Goal: Communication & Community: Answer question/provide support

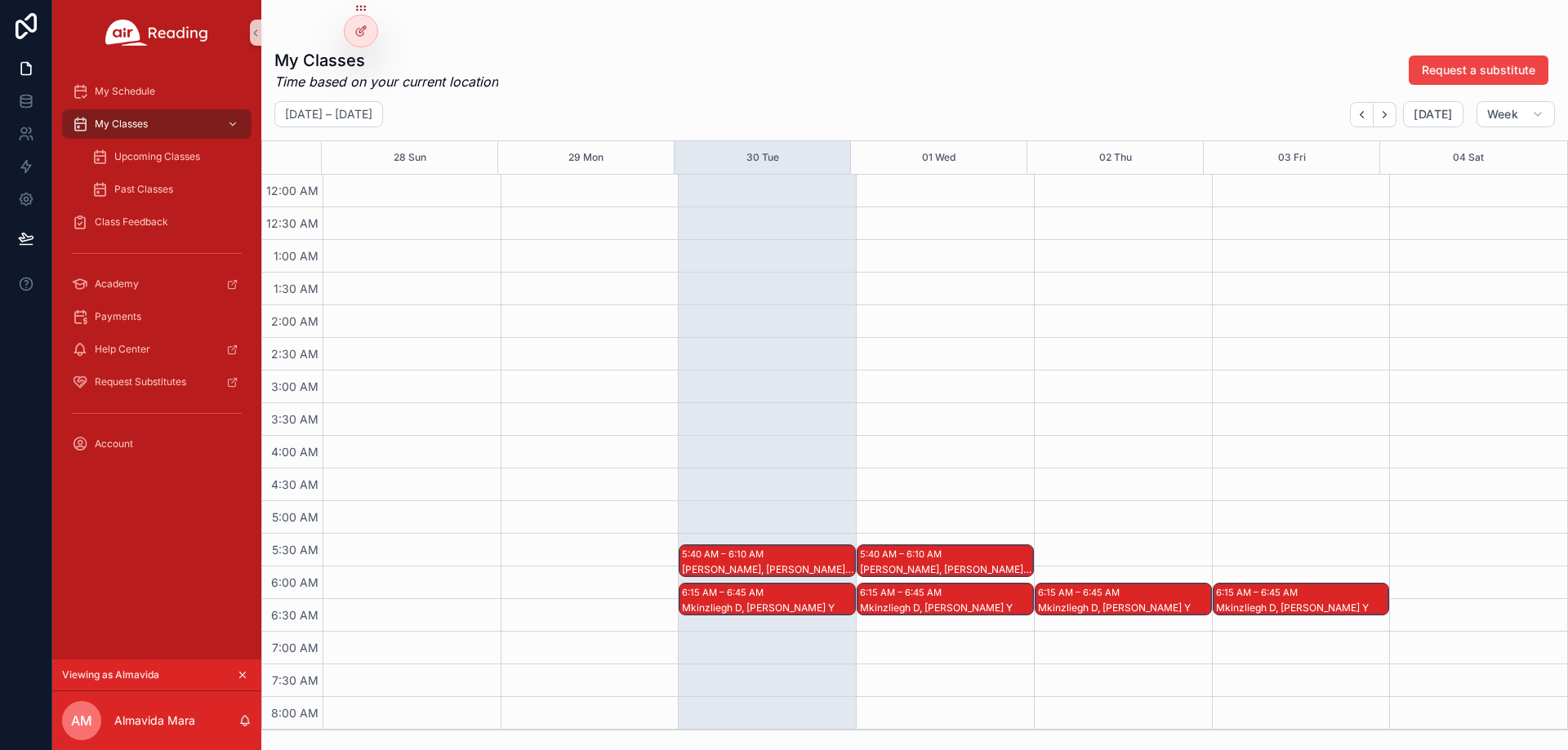
click at [0, 0] on icon at bounding box center [0, 0] width 0 height 0
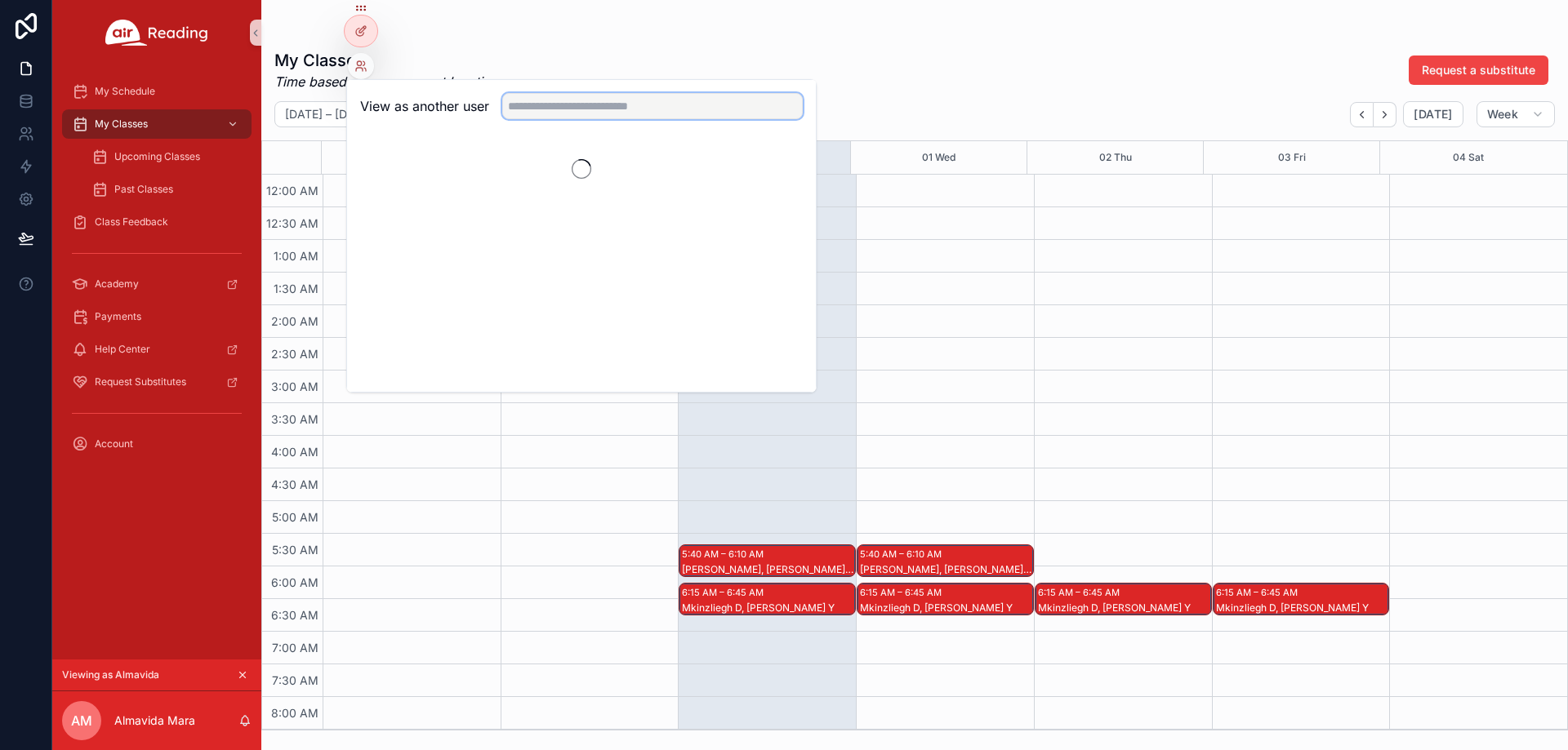
click at [578, 94] on input "text" at bounding box center [653, 106] width 301 height 26
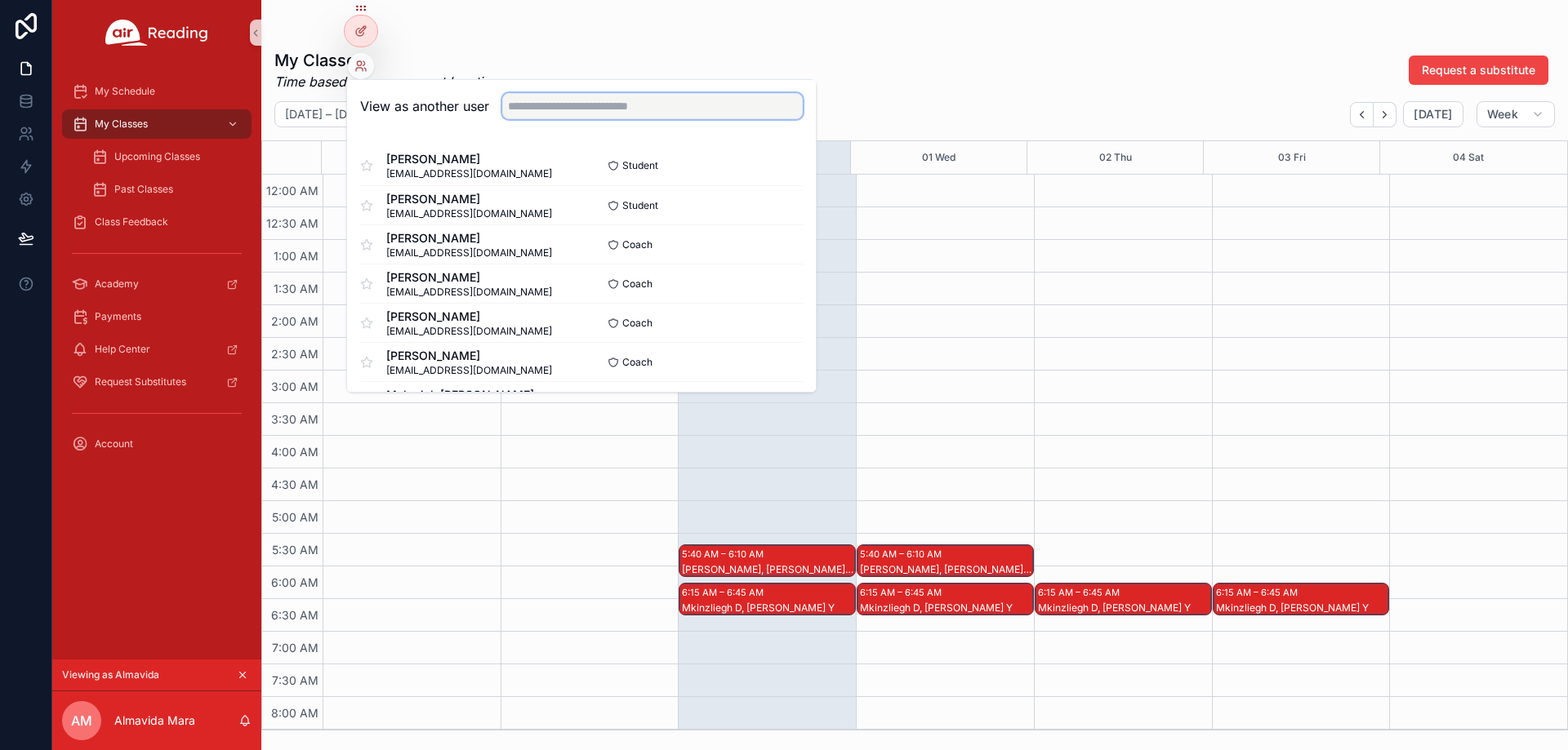
paste input "**********"
type input "**********"
click at [760, 283] on button "Select" at bounding box center [781, 284] width 42 height 23
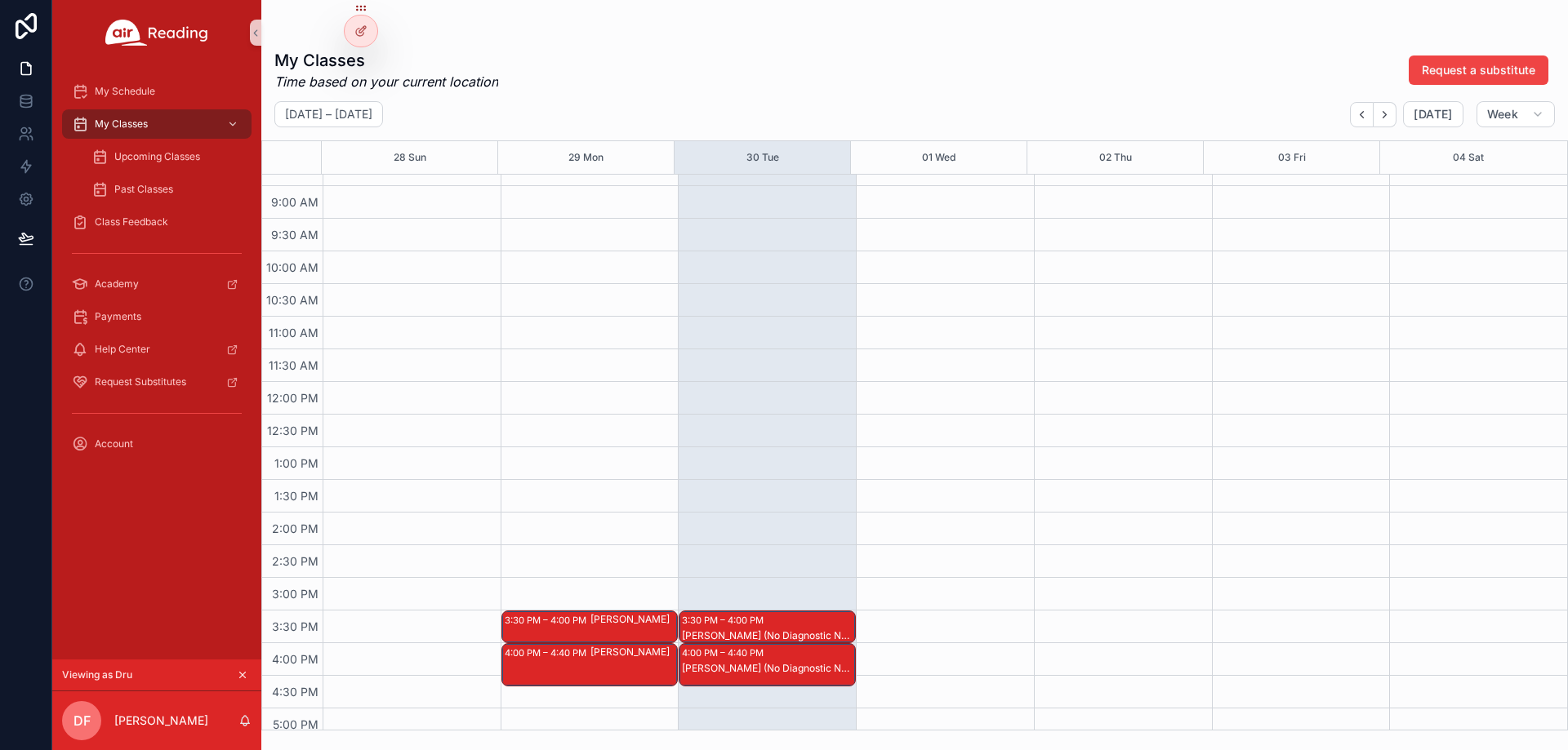
scroll to position [735, 0]
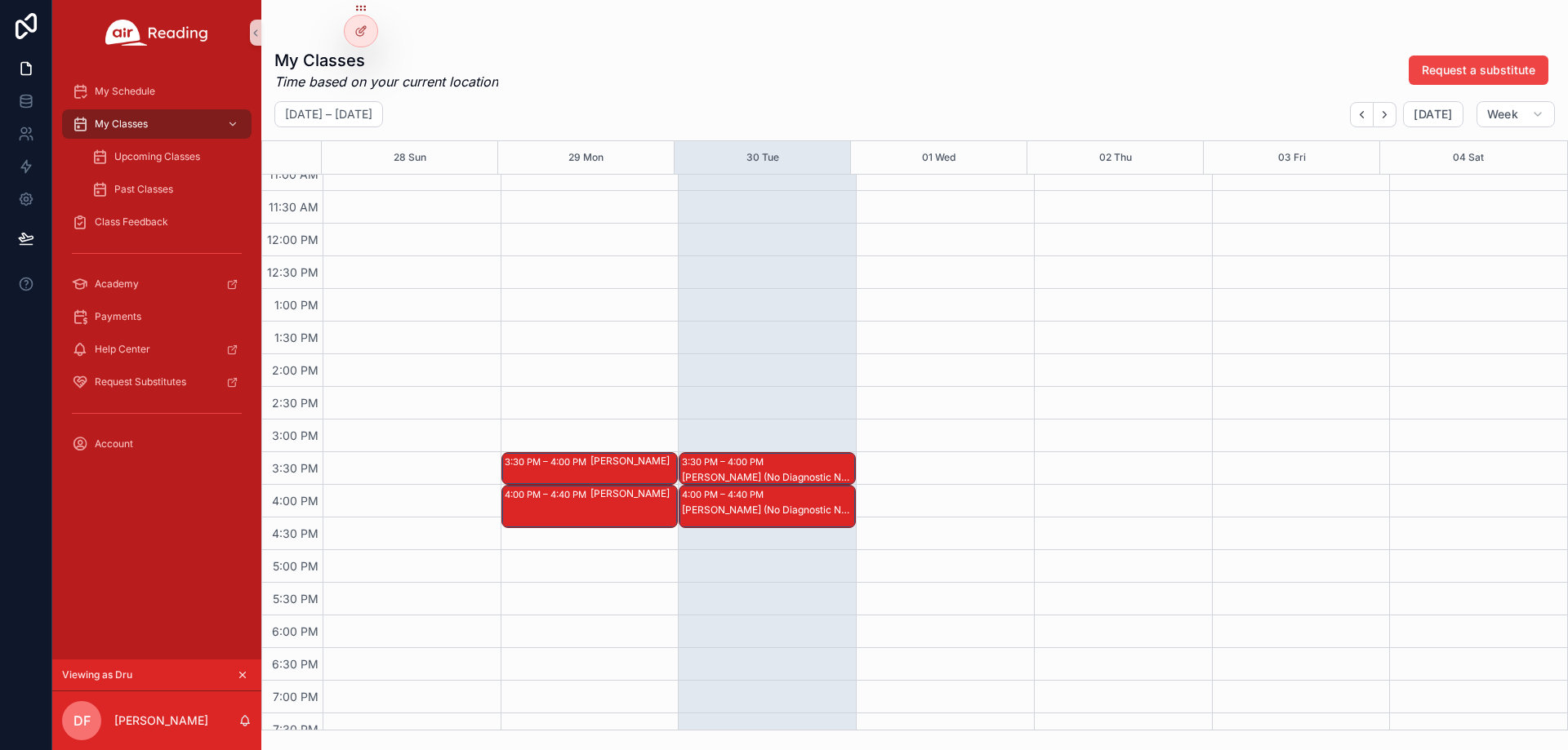
click at [244, 673] on icon "scrollable content" at bounding box center [242, 675] width 12 height 12
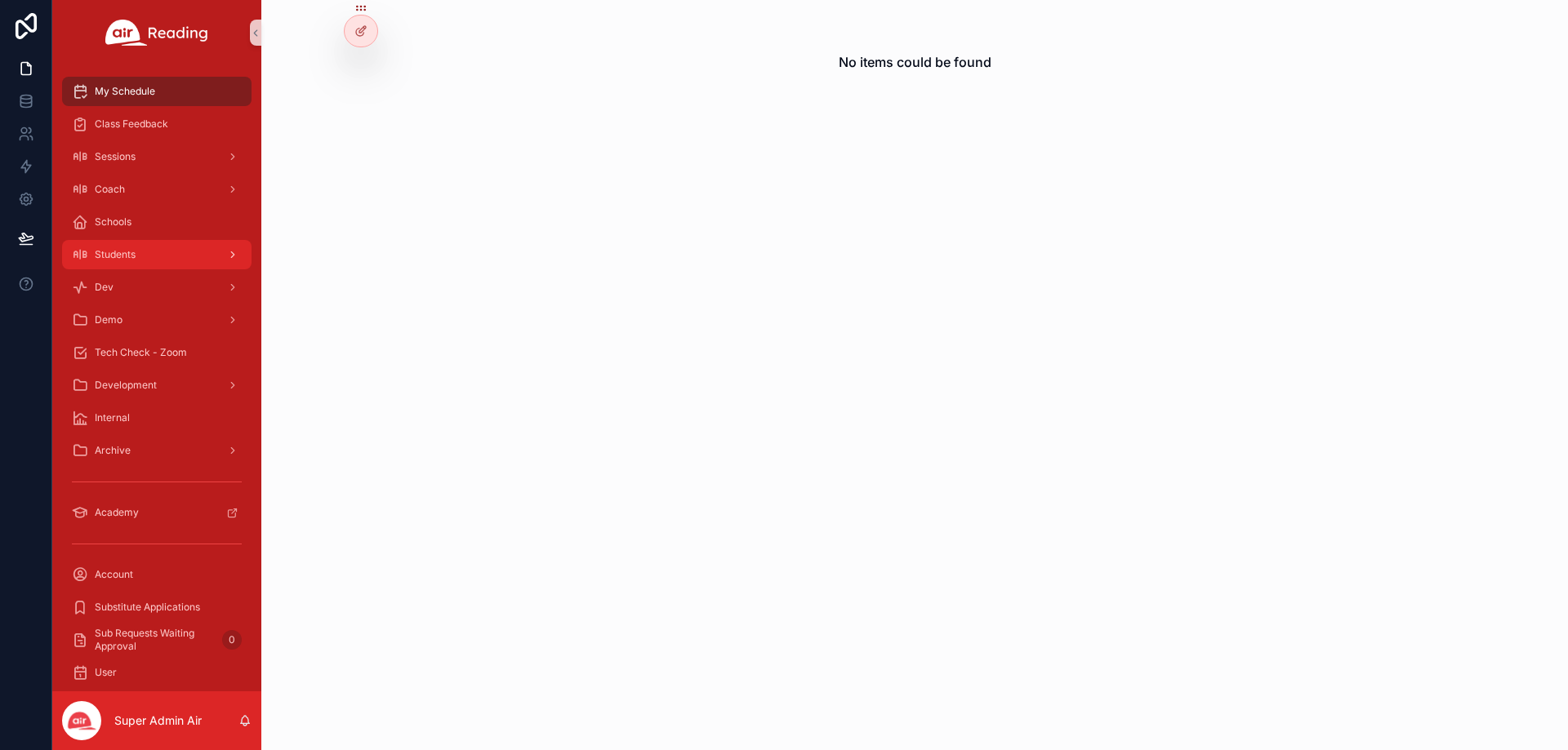
click at [172, 259] on div "Students" at bounding box center [157, 254] width 170 height 26
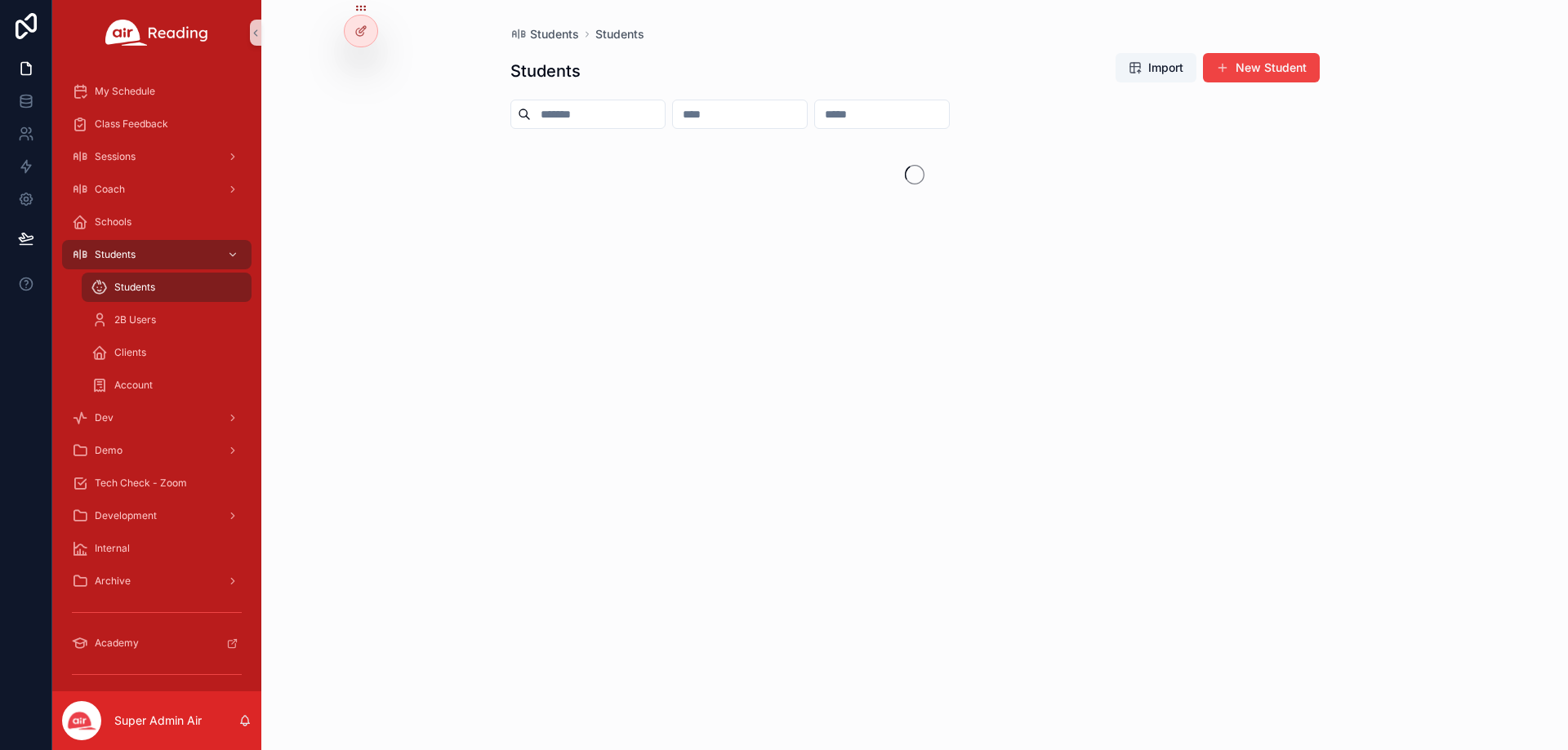
click at [625, 118] on input "scrollable content" at bounding box center [597, 114] width 134 height 23
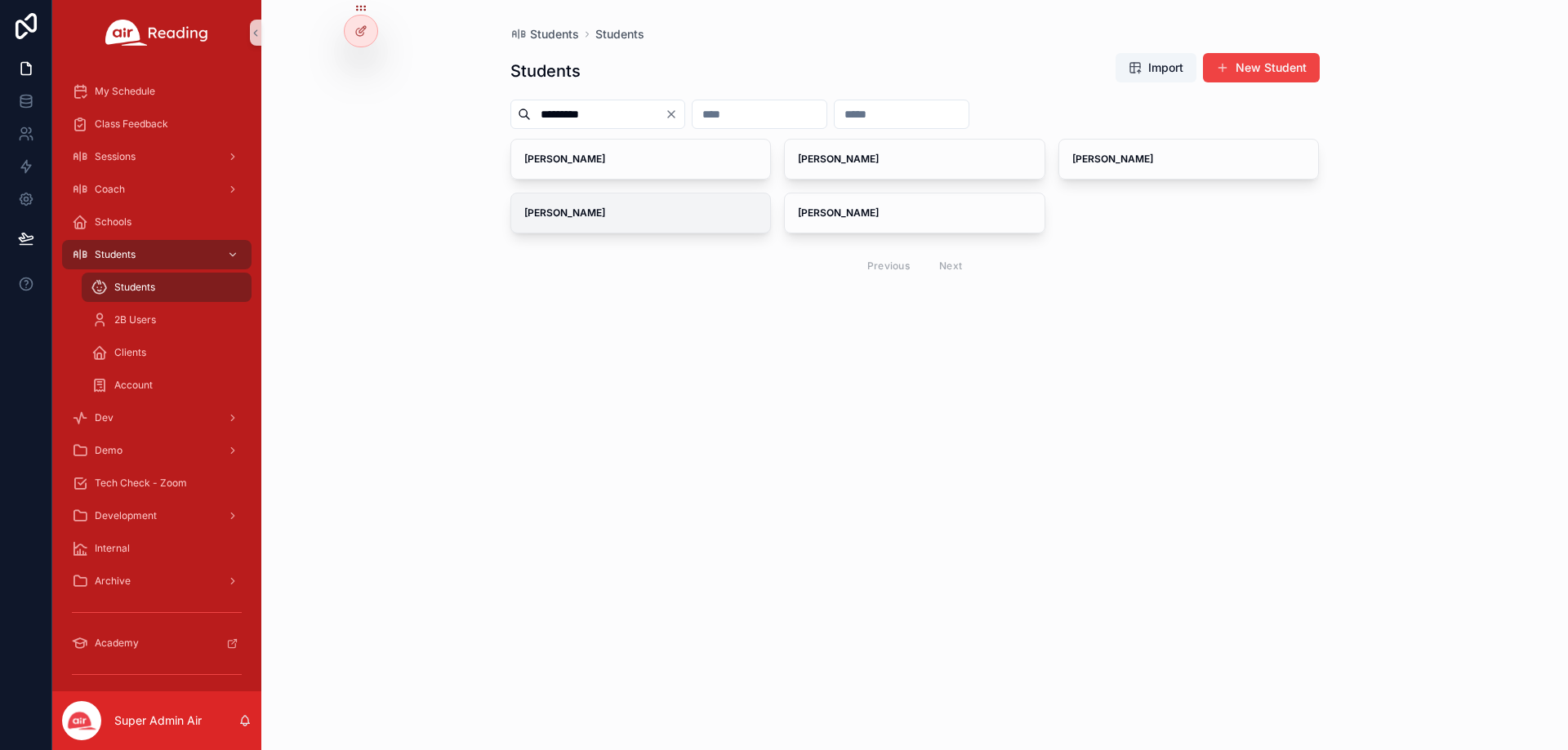
type input "*********"
click at [632, 218] on span "Anthony Rios" at bounding box center [641, 213] width 233 height 13
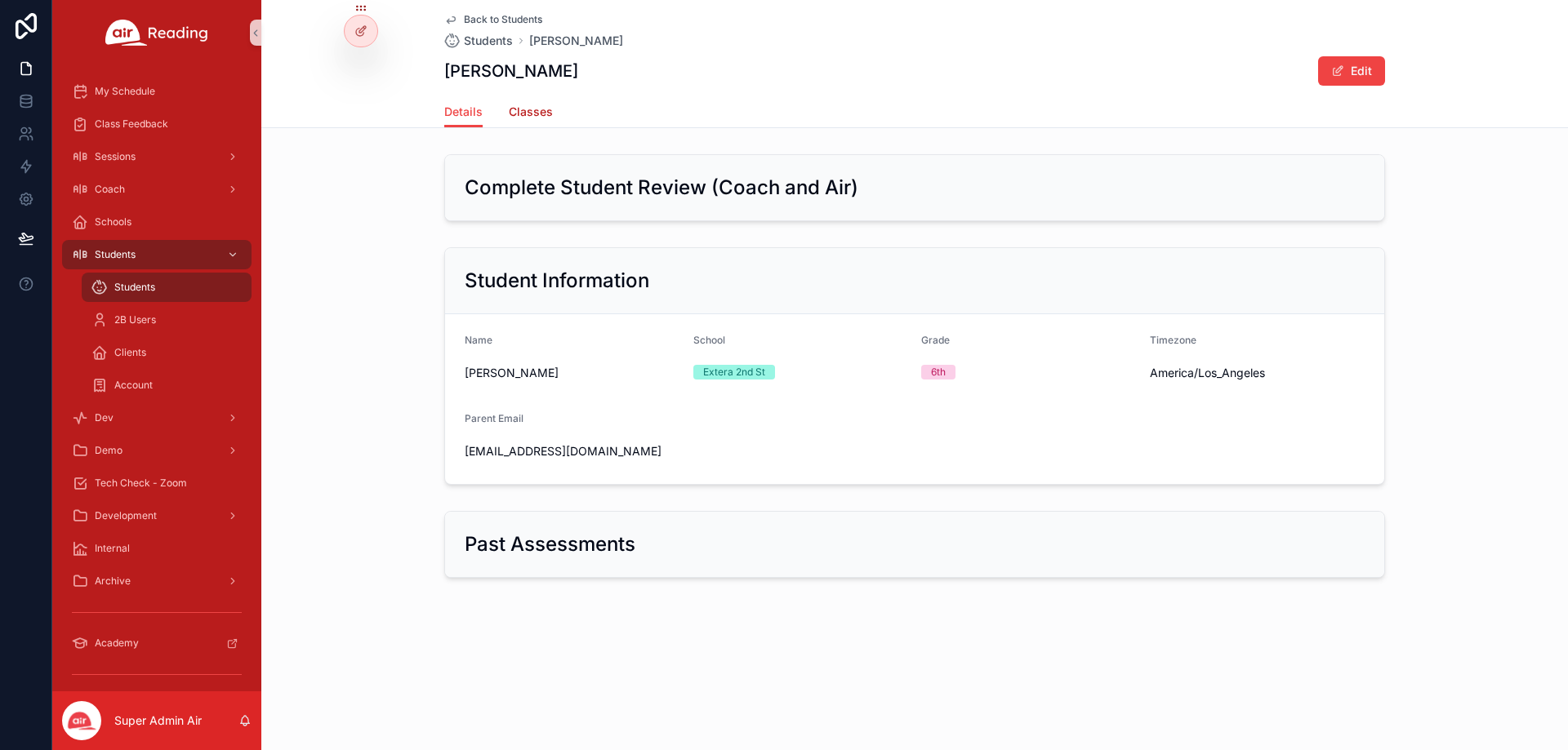
click at [531, 120] on link "Classes" at bounding box center [530, 114] width 44 height 33
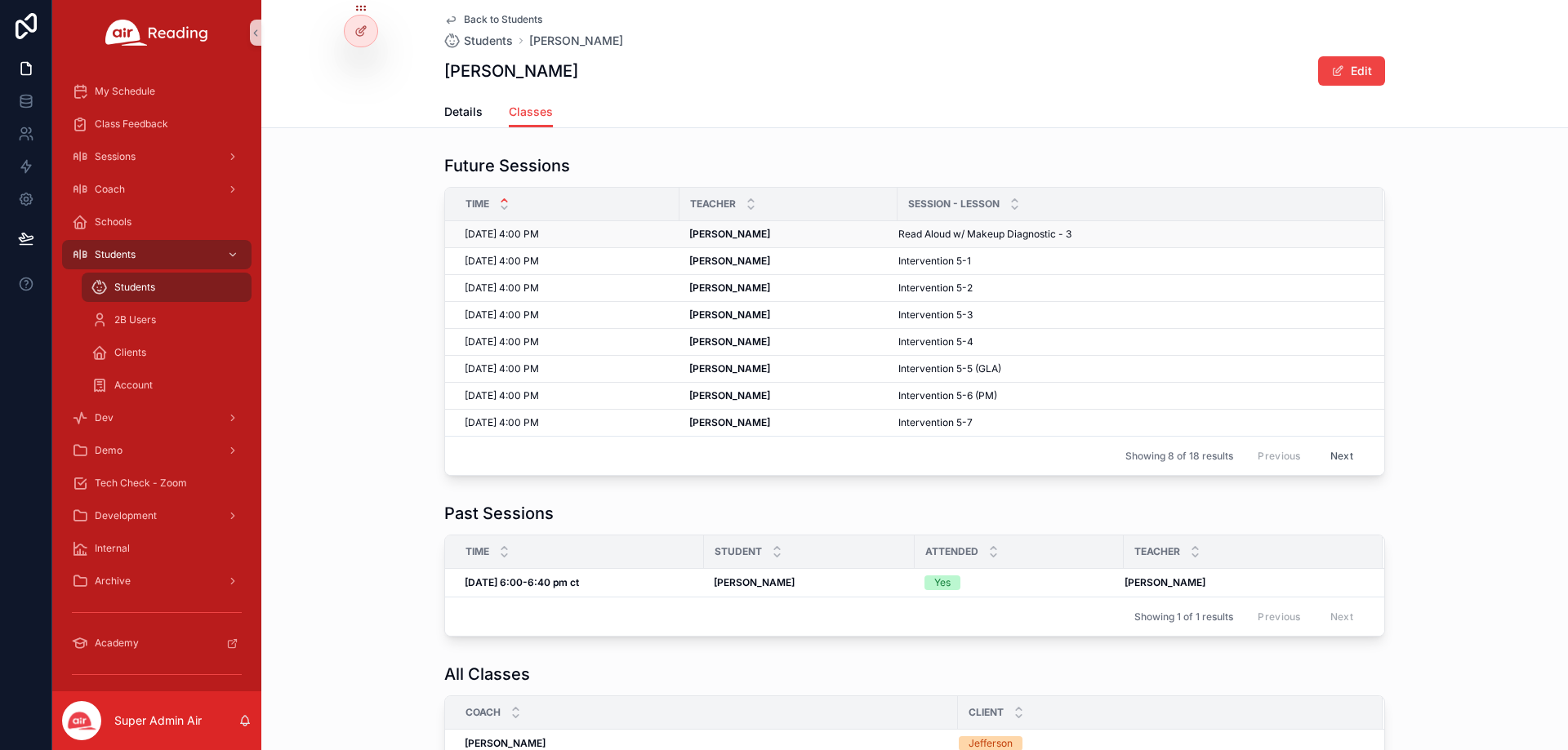
click at [756, 235] on div "Dru Forbes Dru Forbes" at bounding box center [789, 234] width 199 height 13
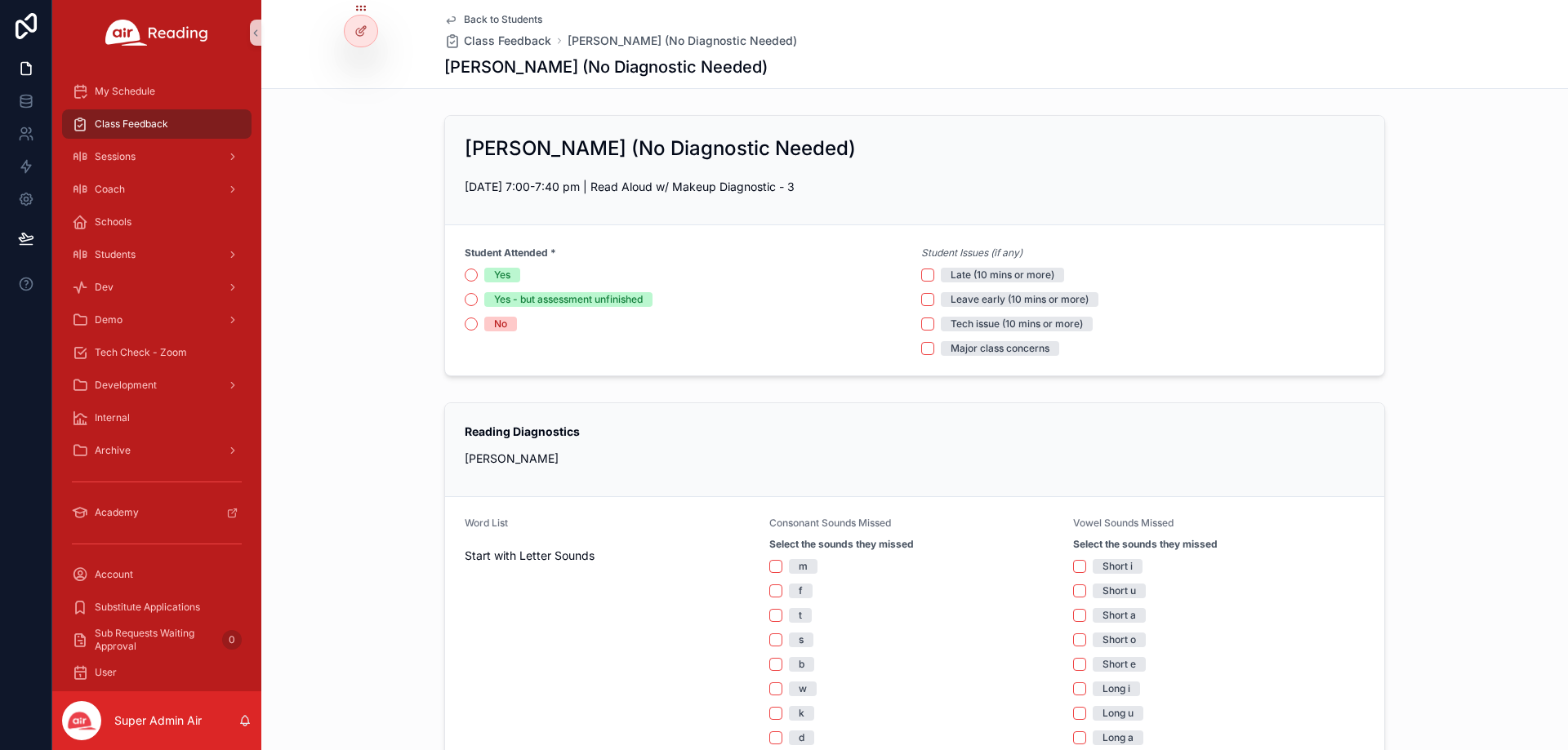
click at [473, 272] on div "Yes" at bounding box center [686, 275] width 444 height 14
click at [470, 268] on div "Yes" at bounding box center [686, 275] width 444 height 14
click at [470, 272] on button "Yes" at bounding box center [471, 275] width 13 height 13
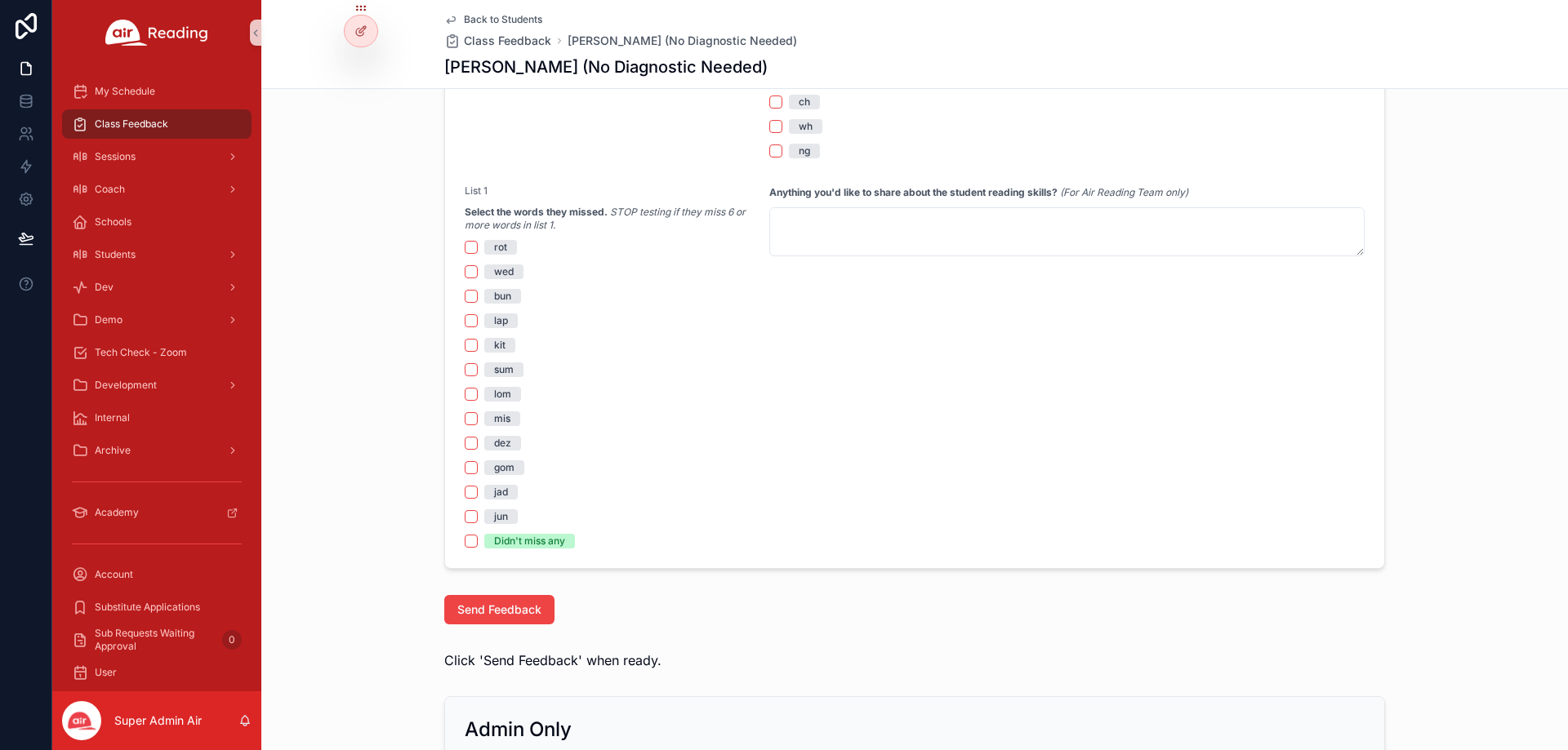
scroll to position [1143, 0]
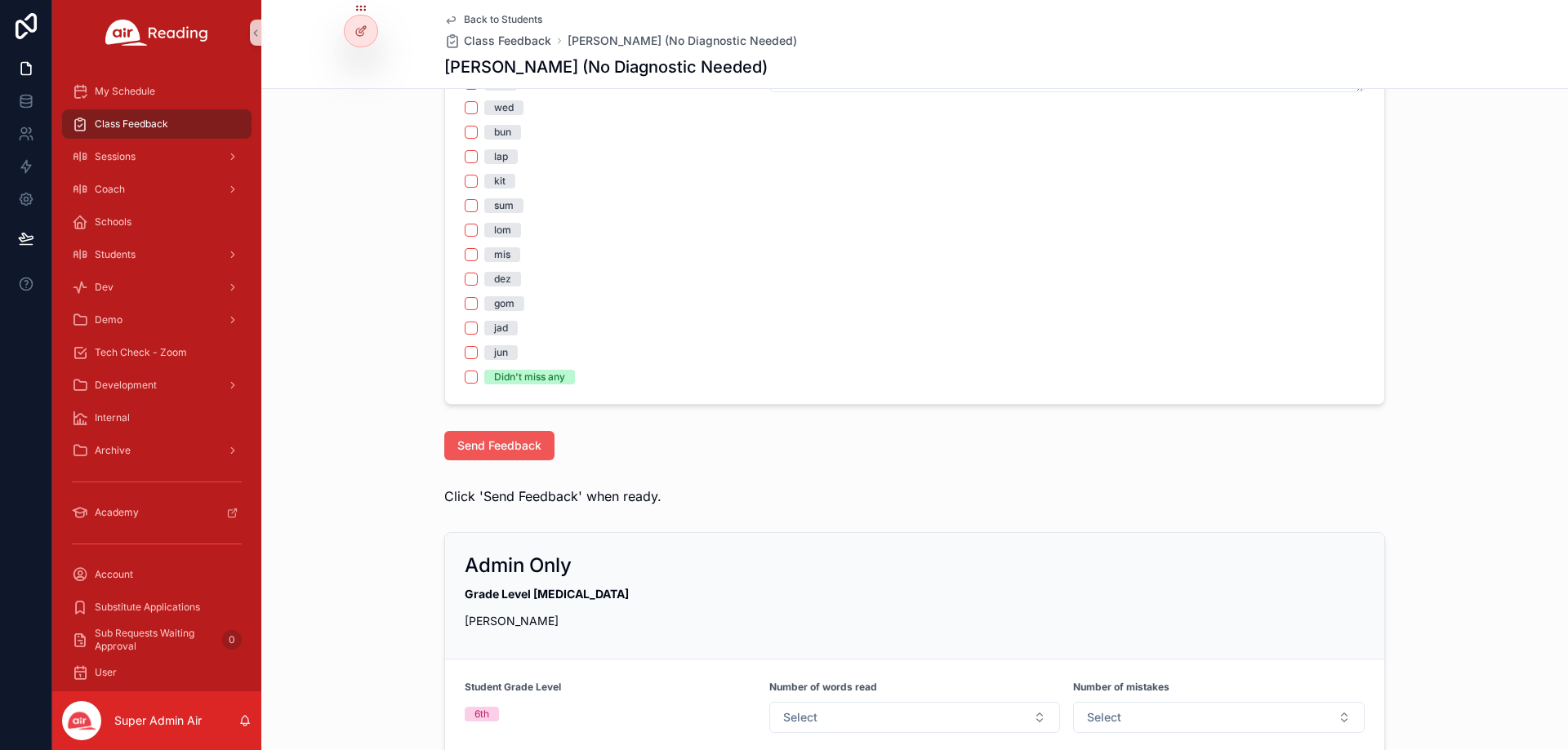
click at [512, 449] on span "Send Feedback" at bounding box center [499, 445] width 84 height 16
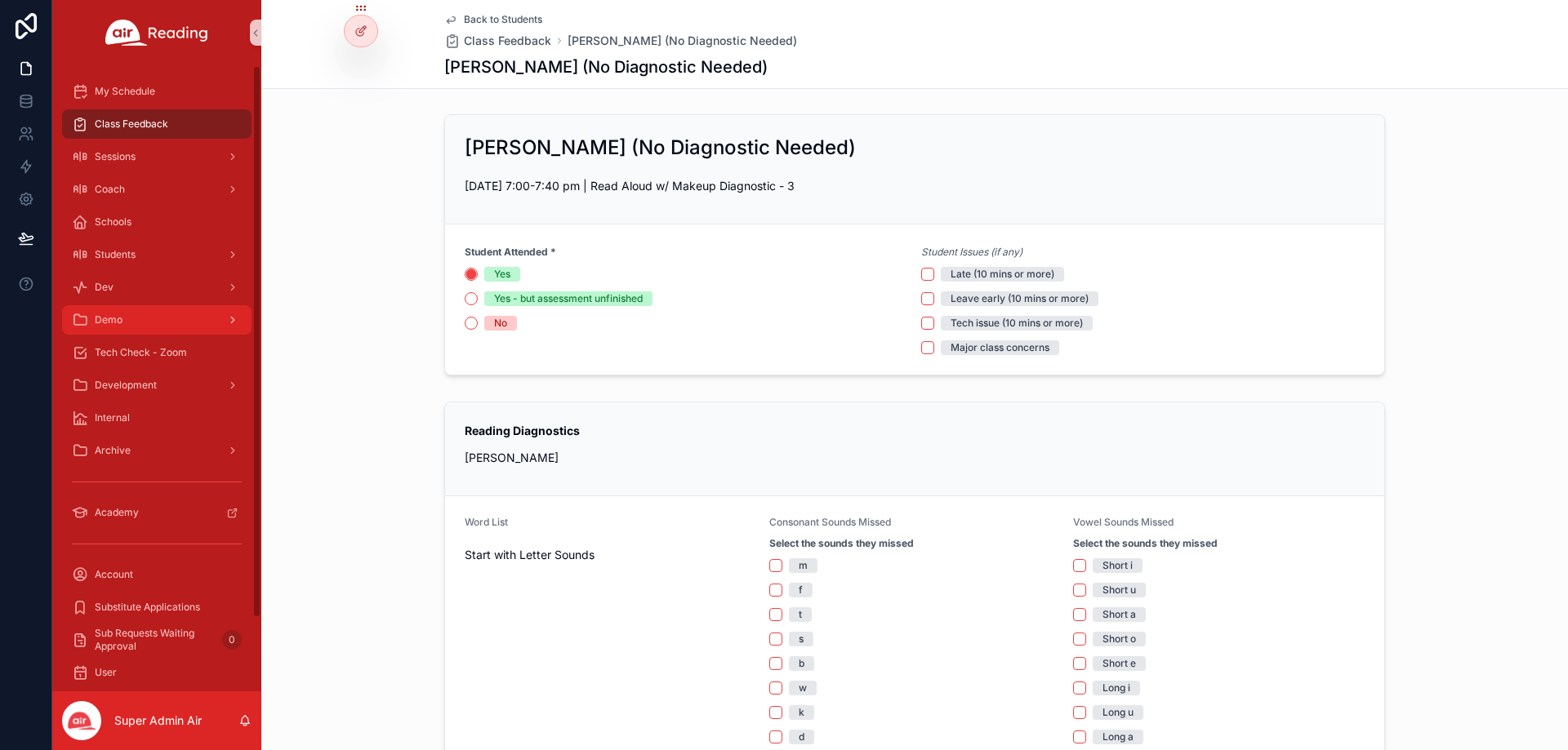
scroll to position [0, 0]
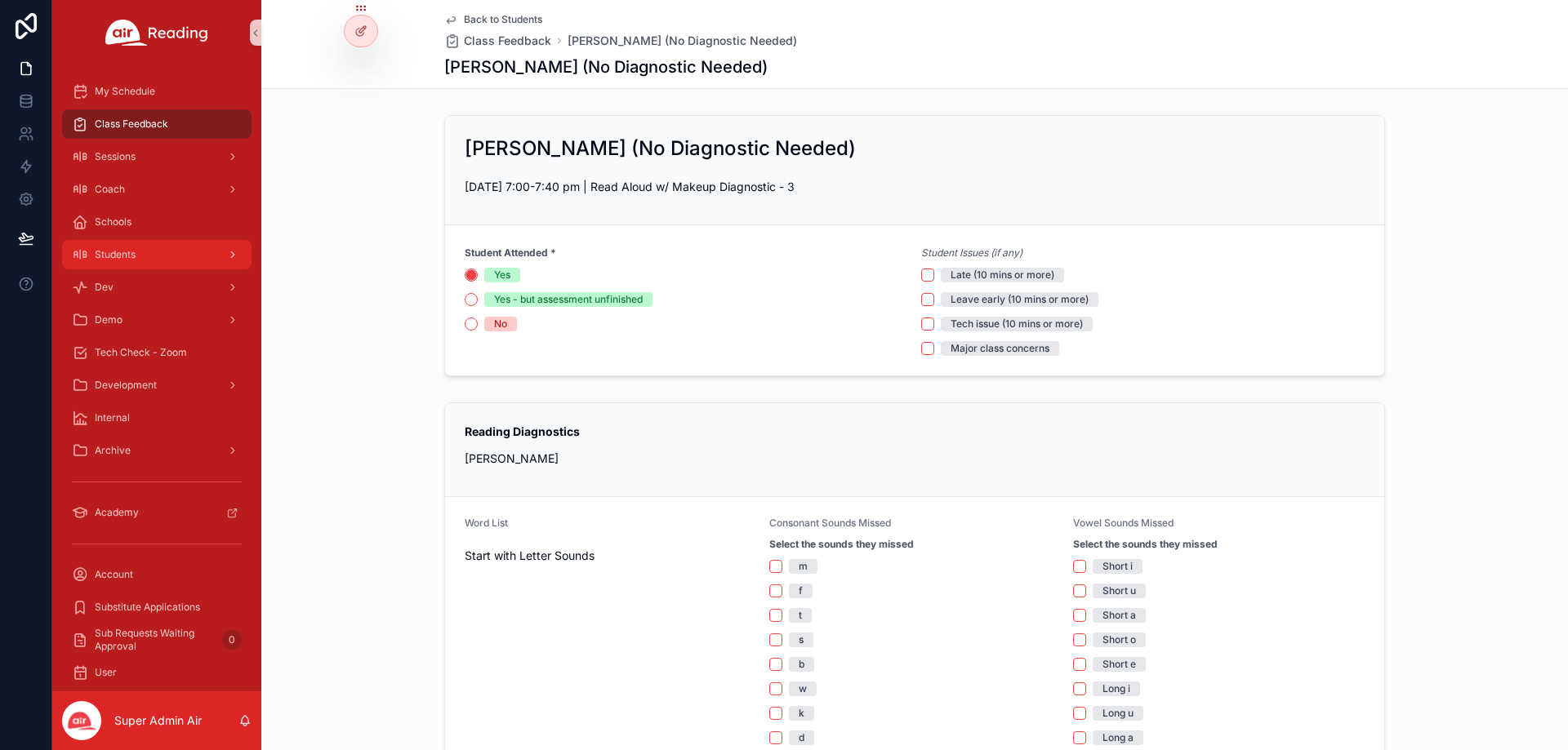
click at [171, 250] on div "Students" at bounding box center [157, 254] width 170 height 26
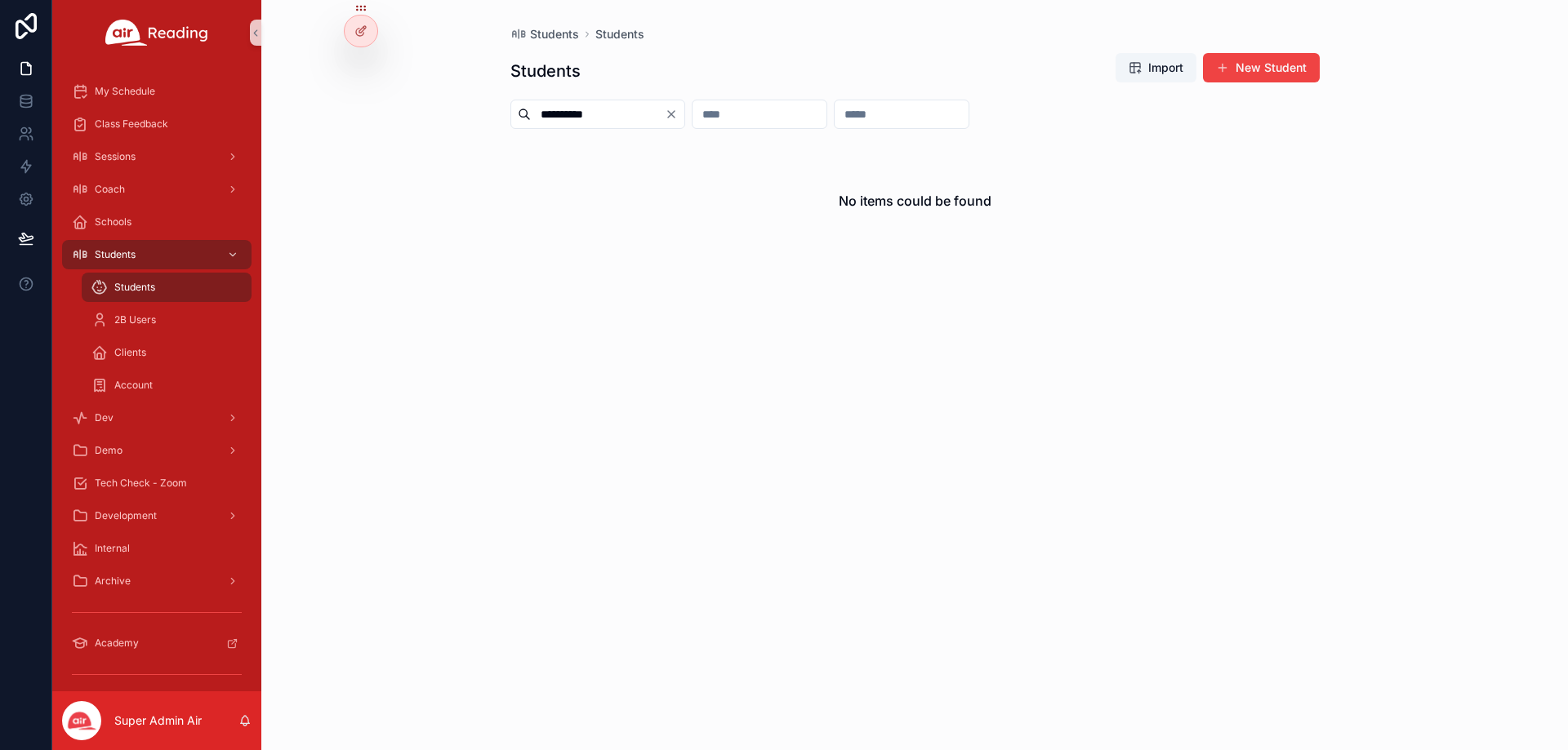
click at [559, 108] on input "**********" at bounding box center [597, 114] width 134 height 23
type input "*********"
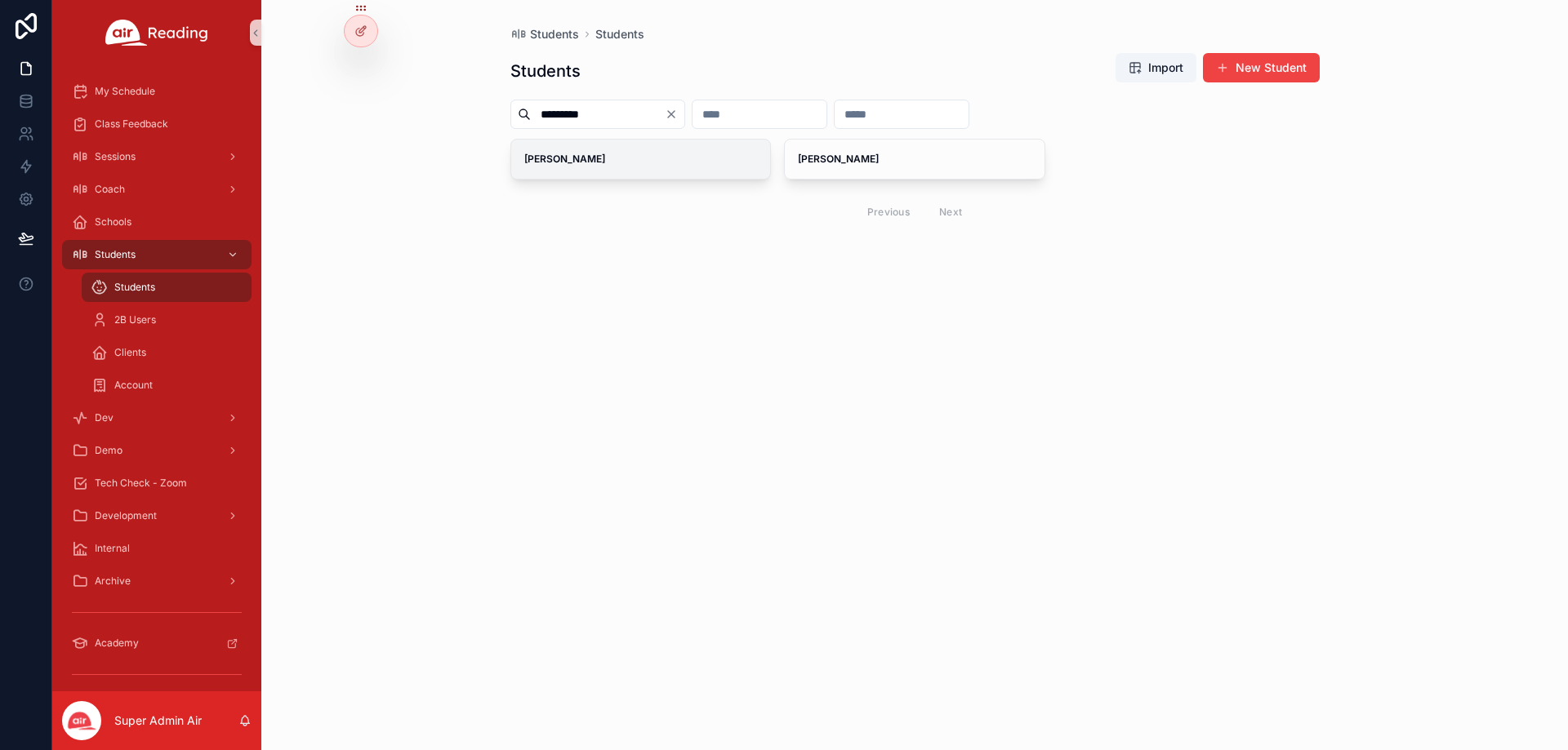
click at [607, 163] on span "Ricardo Alderete" at bounding box center [641, 159] width 233 height 13
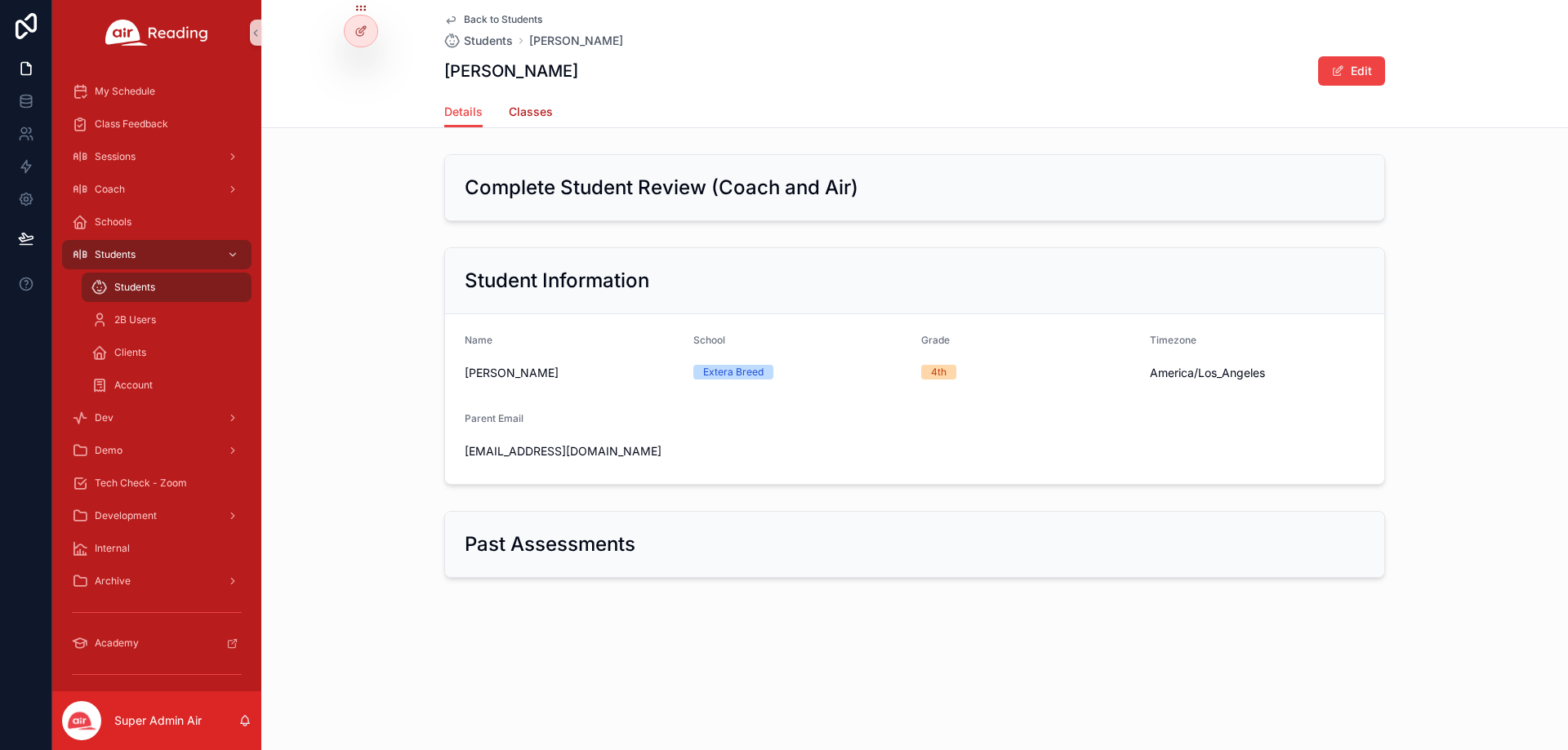
click at [529, 112] on span "Classes" at bounding box center [530, 112] width 44 height 16
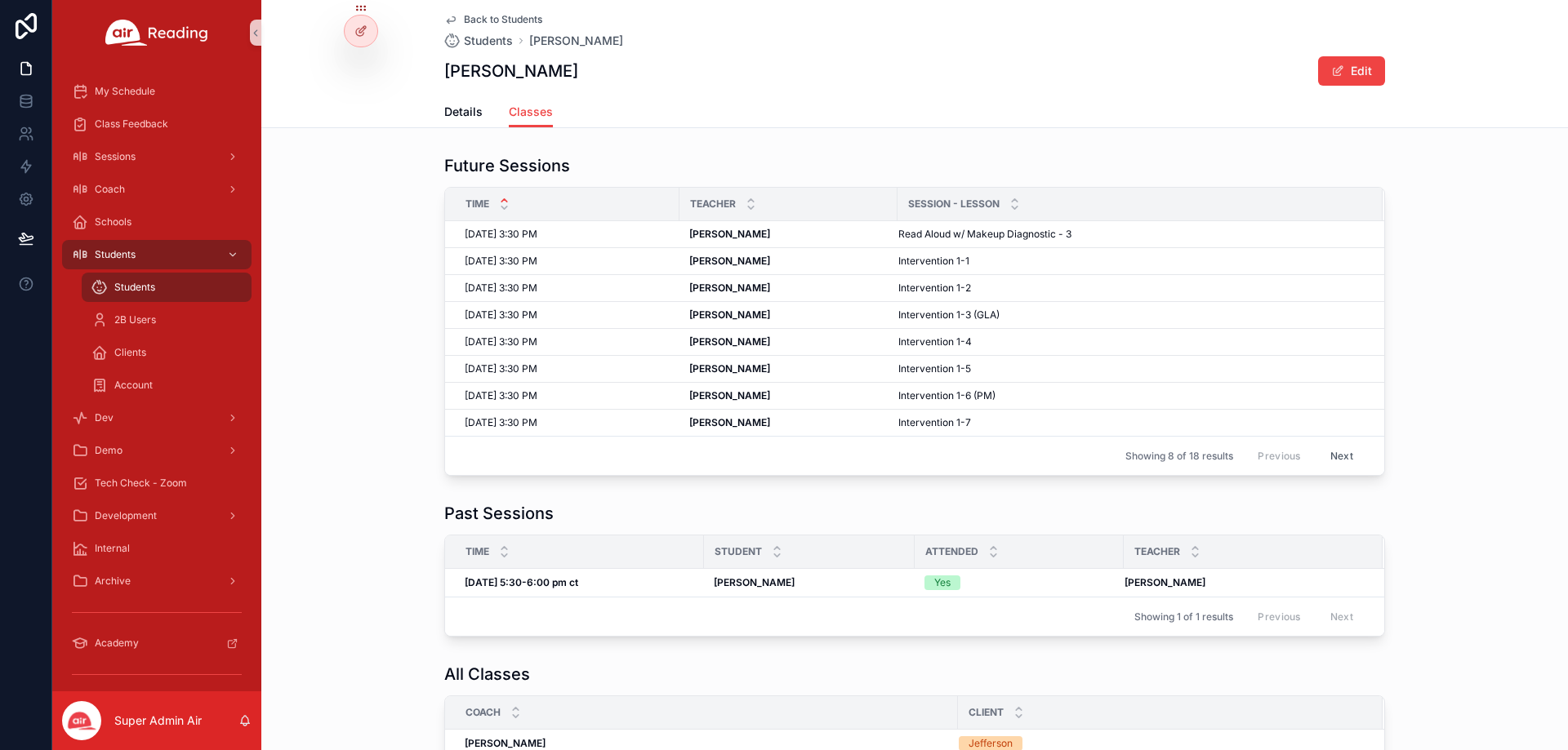
click at [640, 232] on div "9/30/2025 3:30 PM 9/30/2025 3:30 PM" at bounding box center [567, 234] width 205 height 13
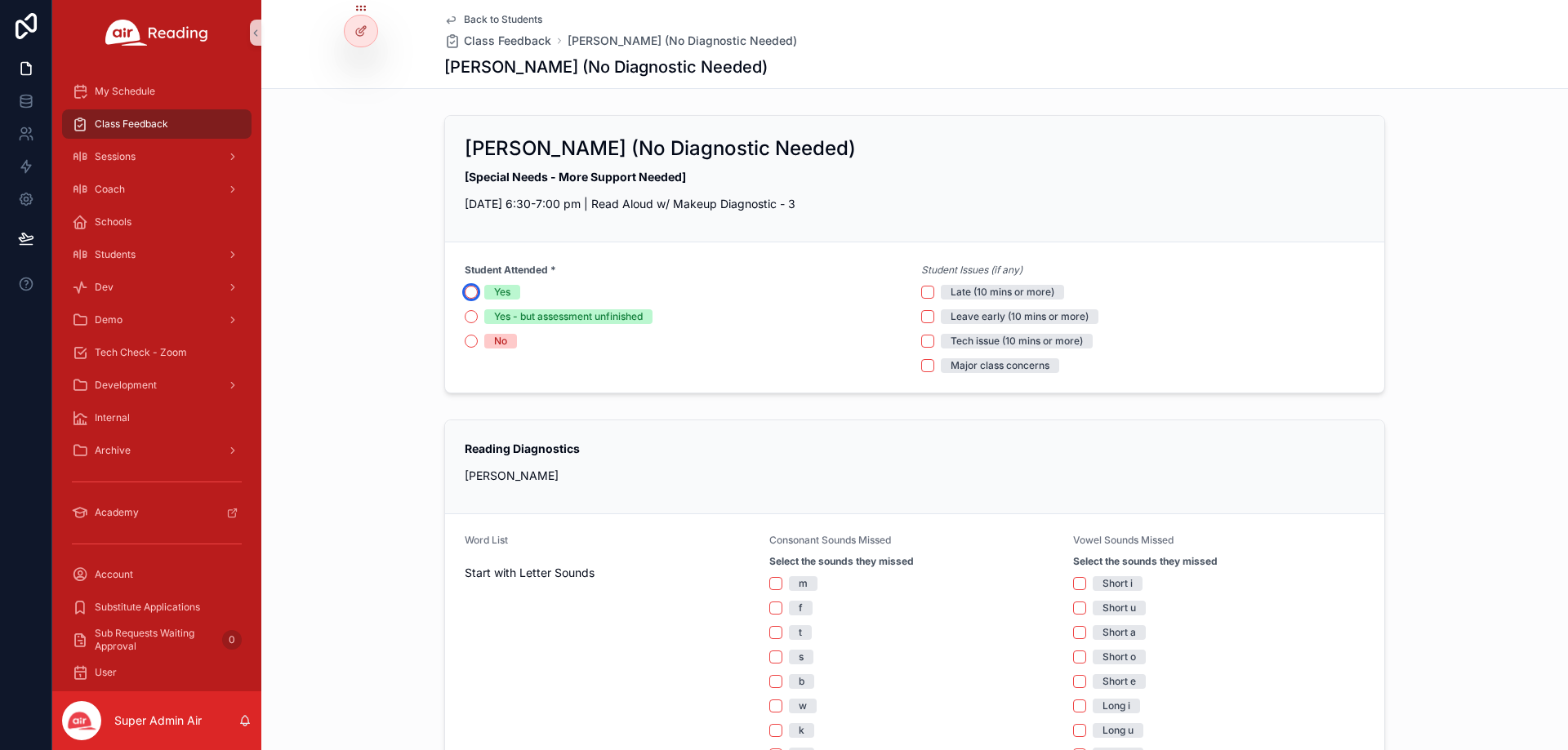
click at [467, 290] on button "Yes" at bounding box center [471, 292] width 13 height 13
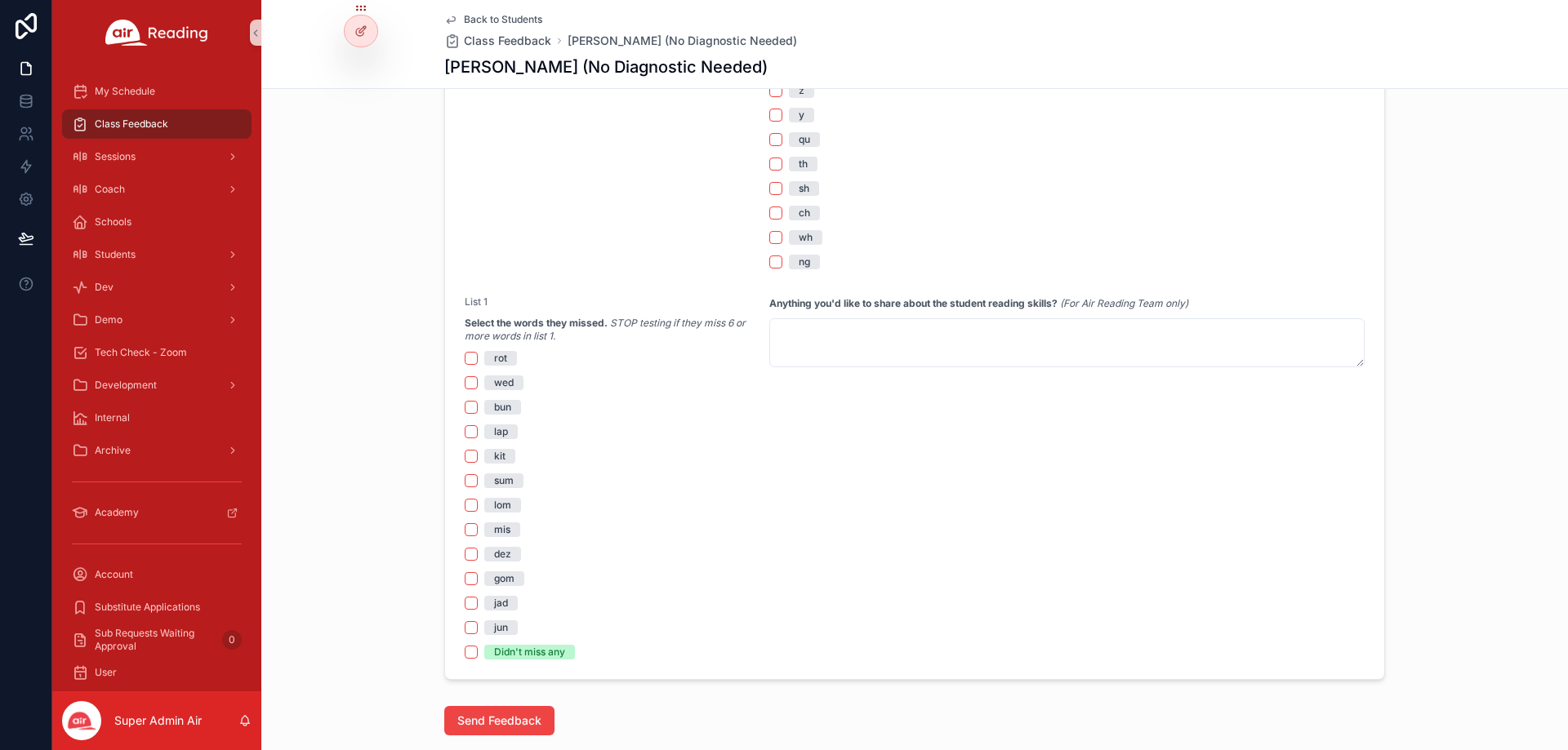
scroll to position [1143, 0]
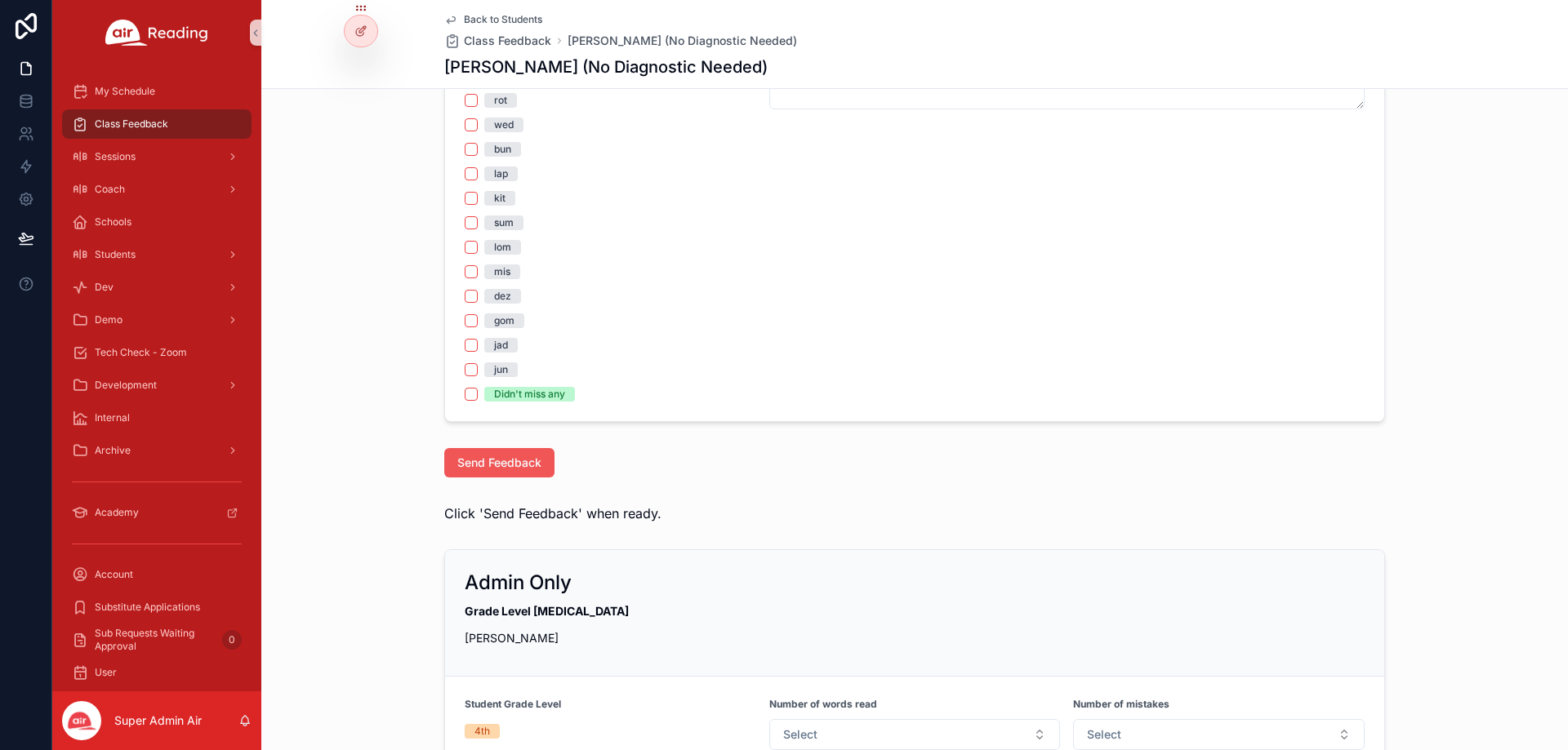
click at [542, 462] on button "Send Feedback" at bounding box center [500, 463] width 110 height 30
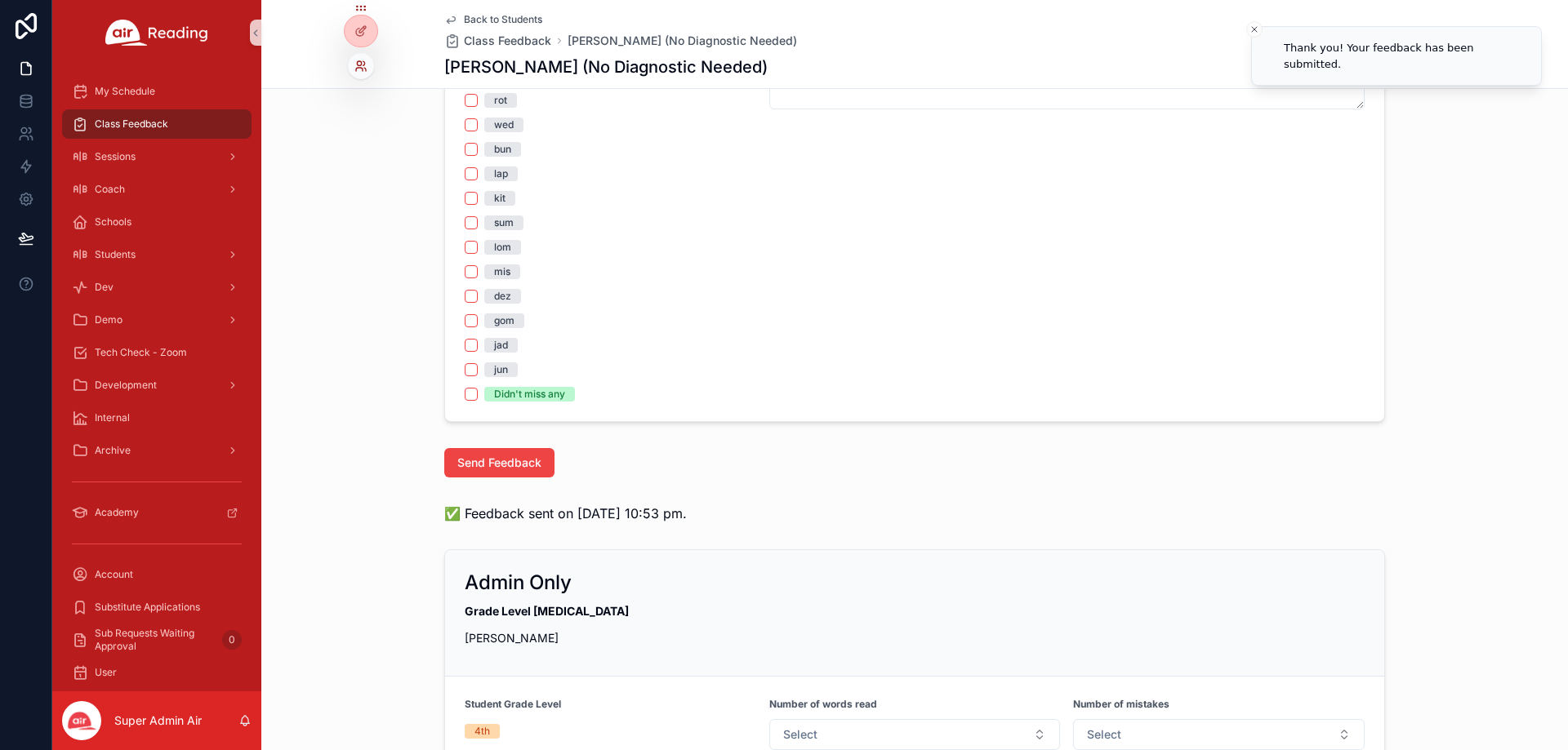
click at [362, 64] on icon at bounding box center [361, 66] width 13 height 13
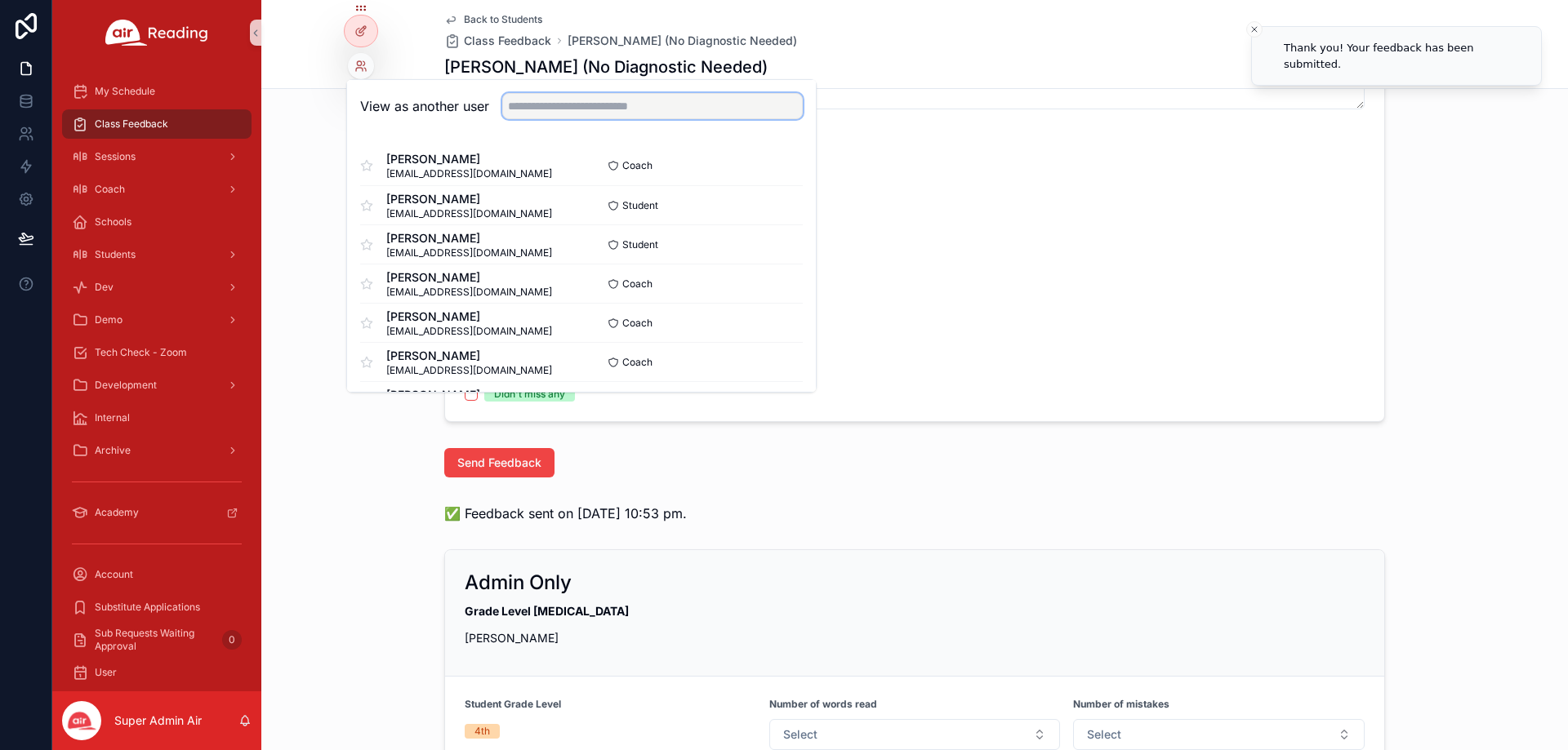
click at [541, 102] on input "text" at bounding box center [653, 106] width 301 height 26
paste input "**********"
type input "**********"
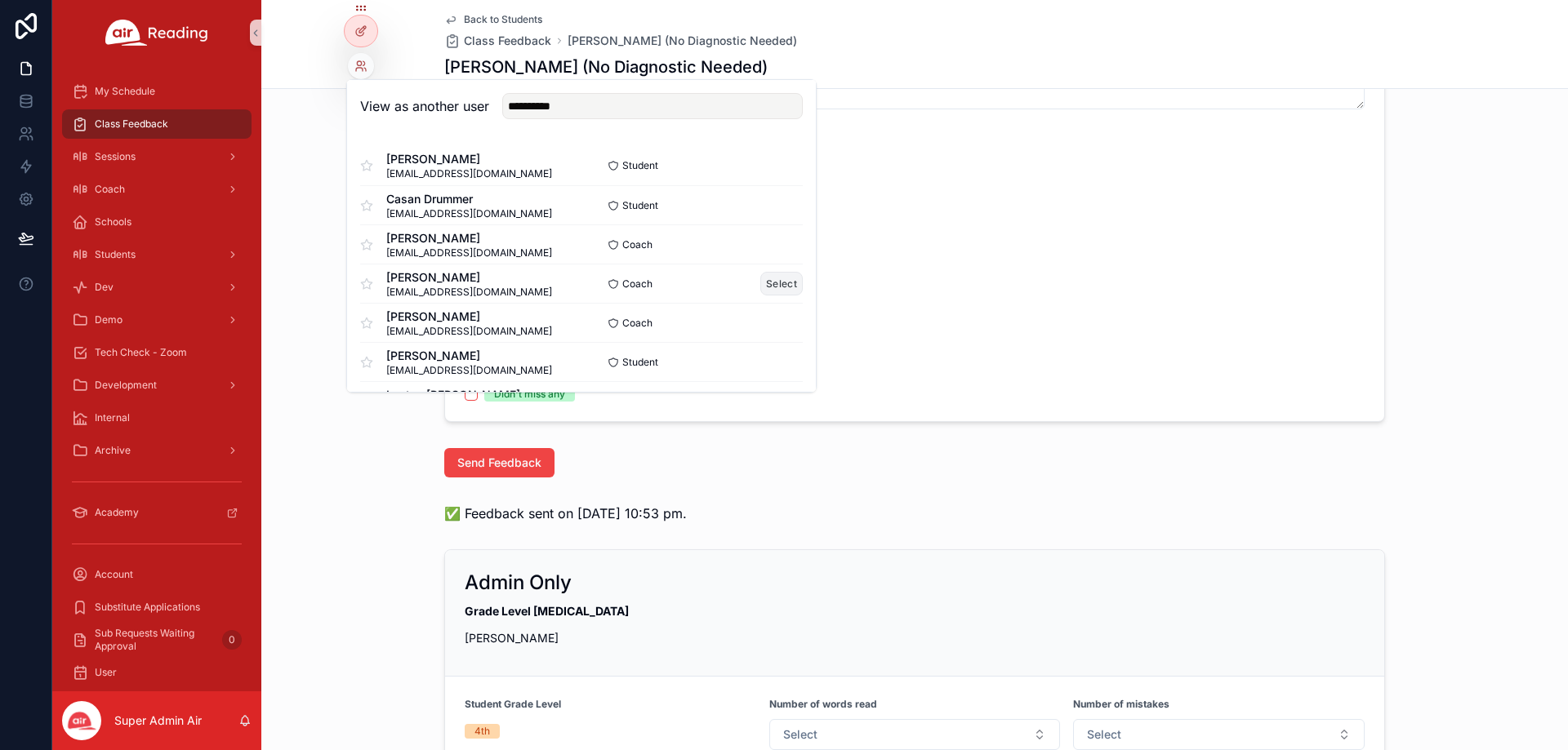
click at [774, 283] on button "Select" at bounding box center [781, 284] width 42 height 23
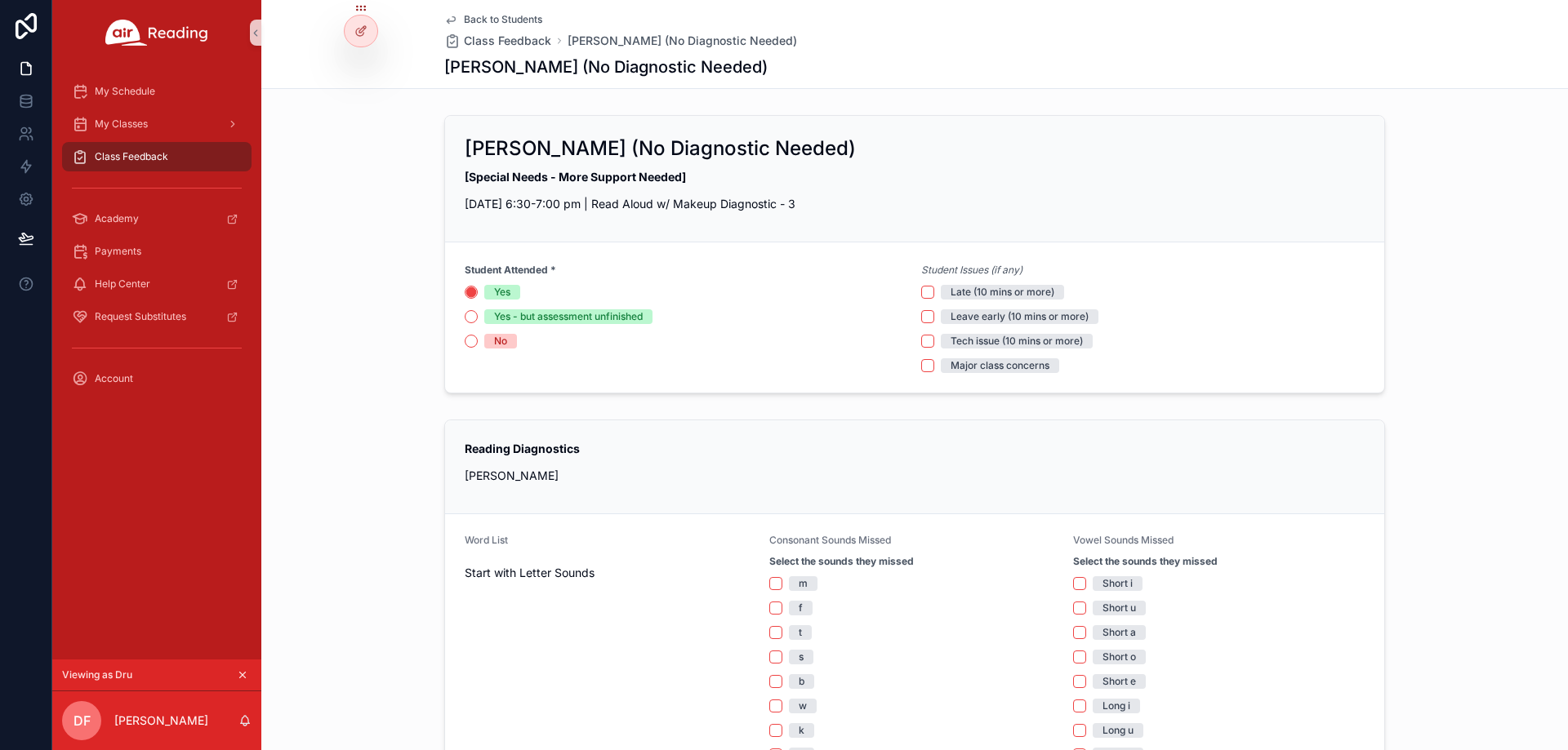
click at [131, 155] on span "Class Feedback" at bounding box center [131, 156] width 73 height 13
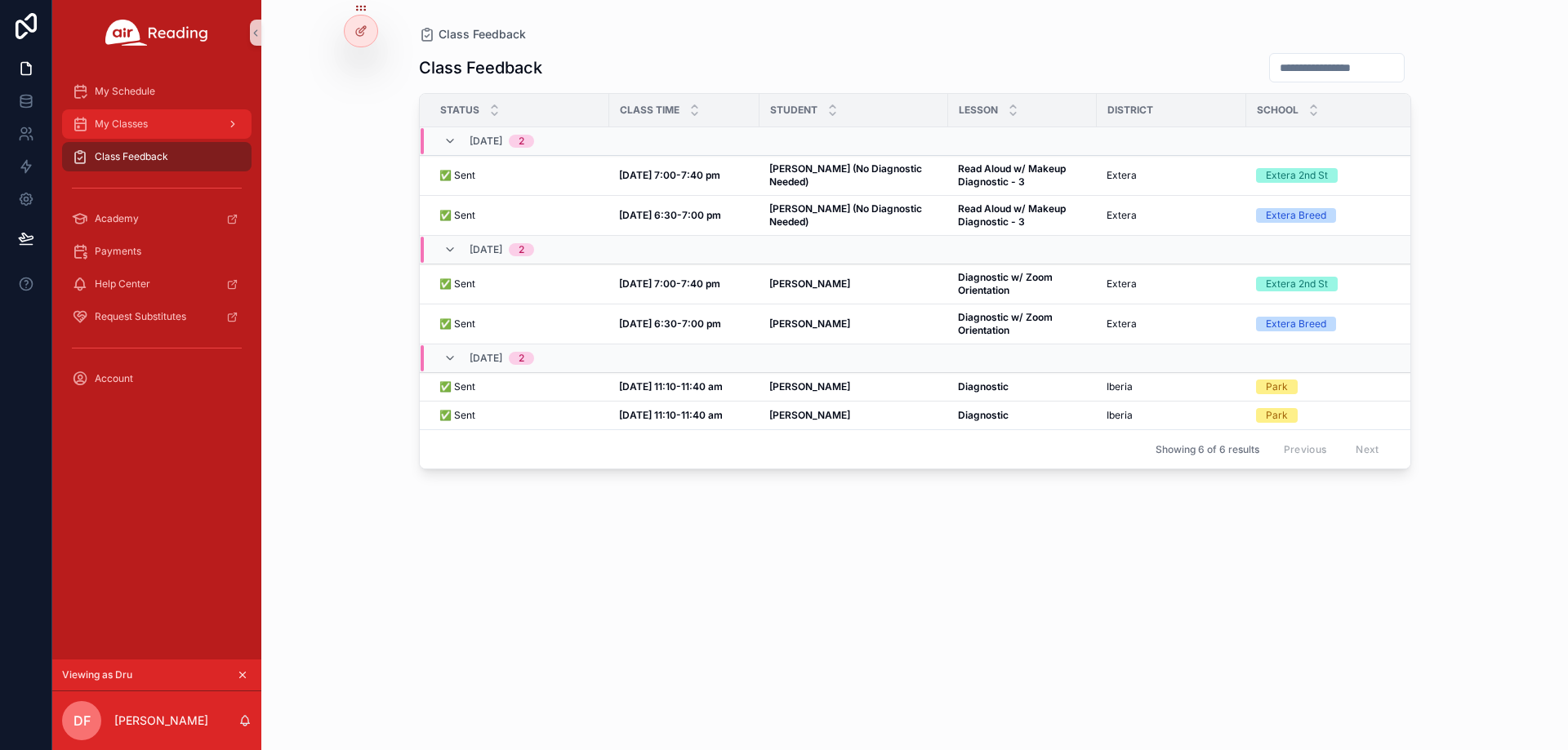
click at [124, 125] on span "My Classes" at bounding box center [121, 124] width 53 height 13
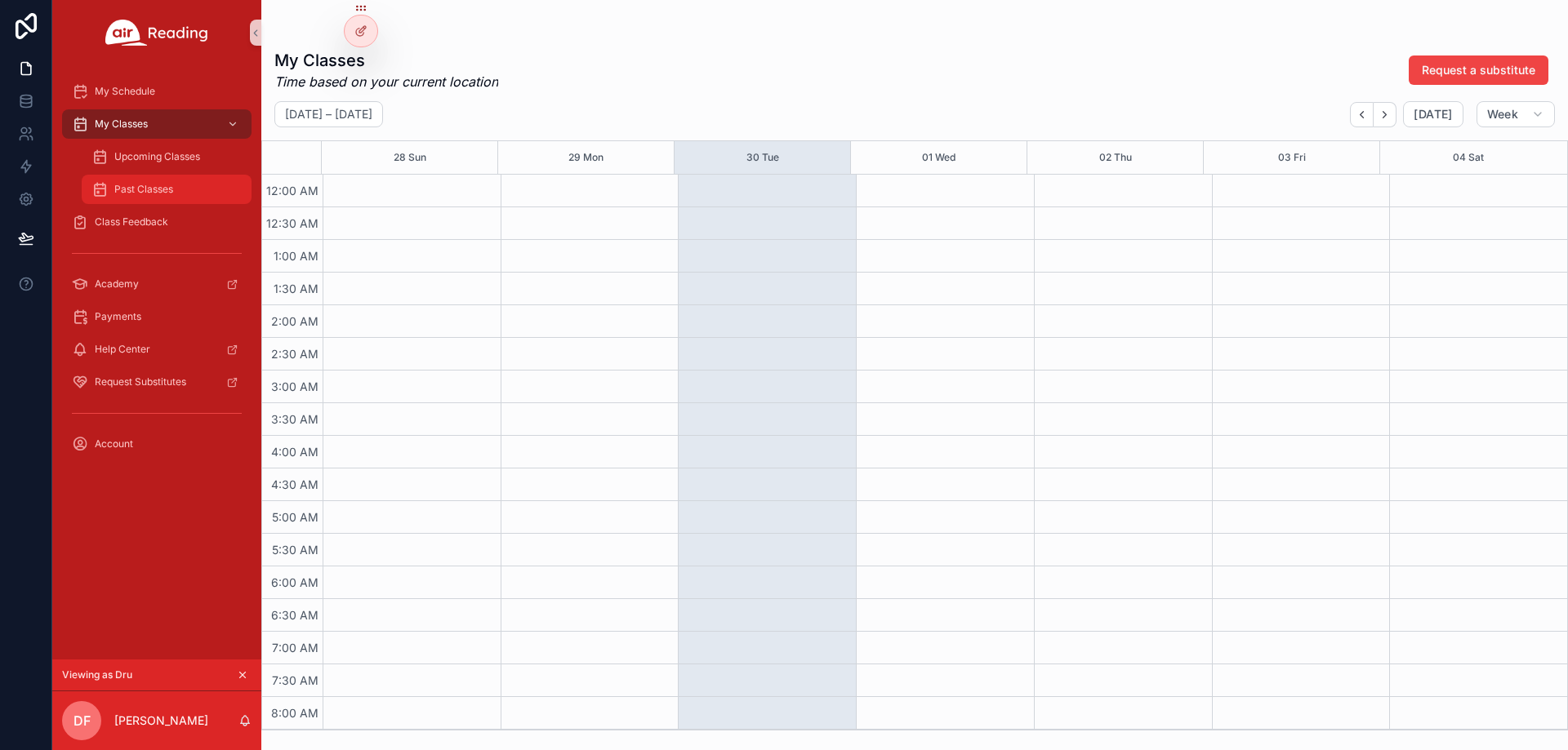
click at [135, 183] on div "Past Classes" at bounding box center [166, 189] width 150 height 26
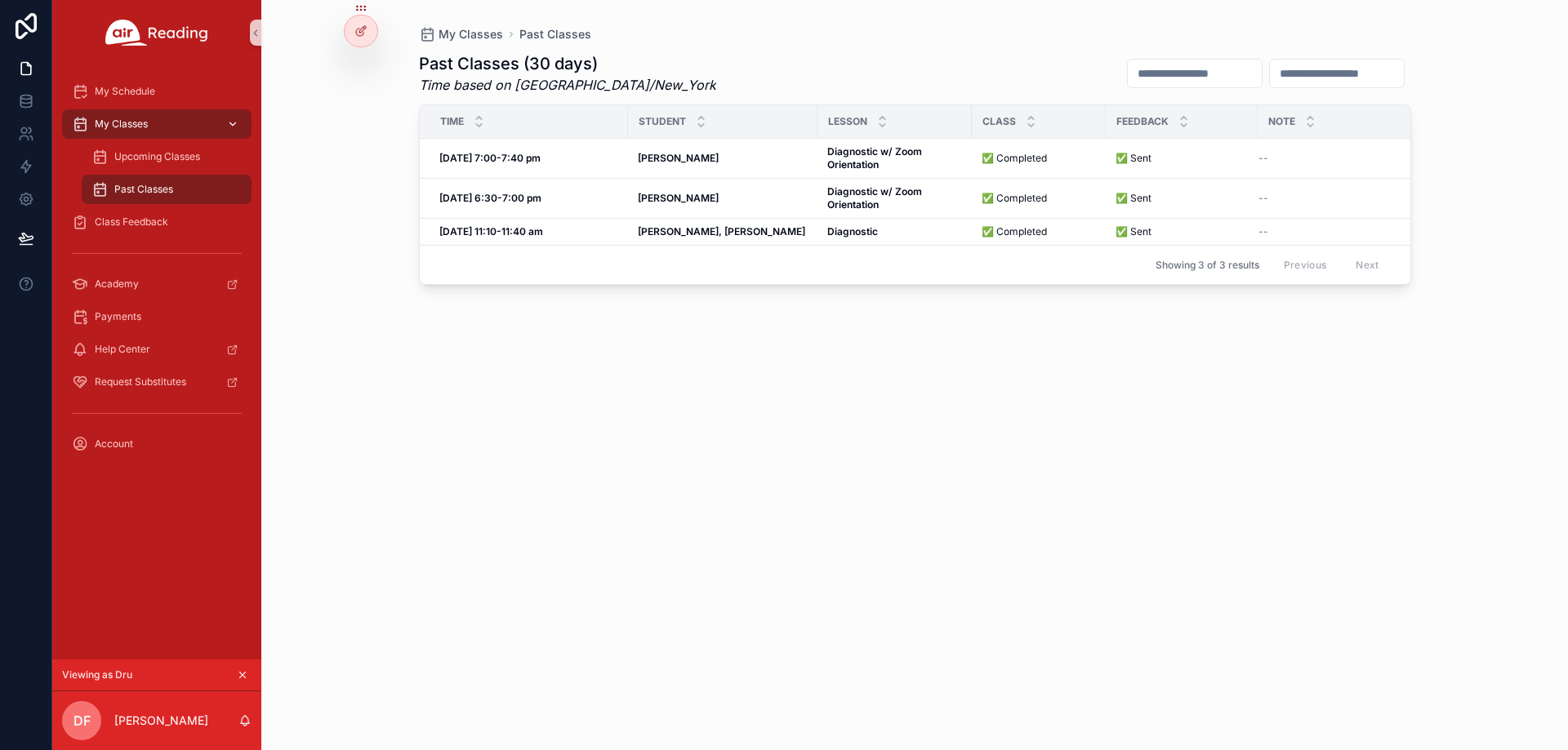
click at [153, 127] on div "My Classes" at bounding box center [157, 124] width 170 height 26
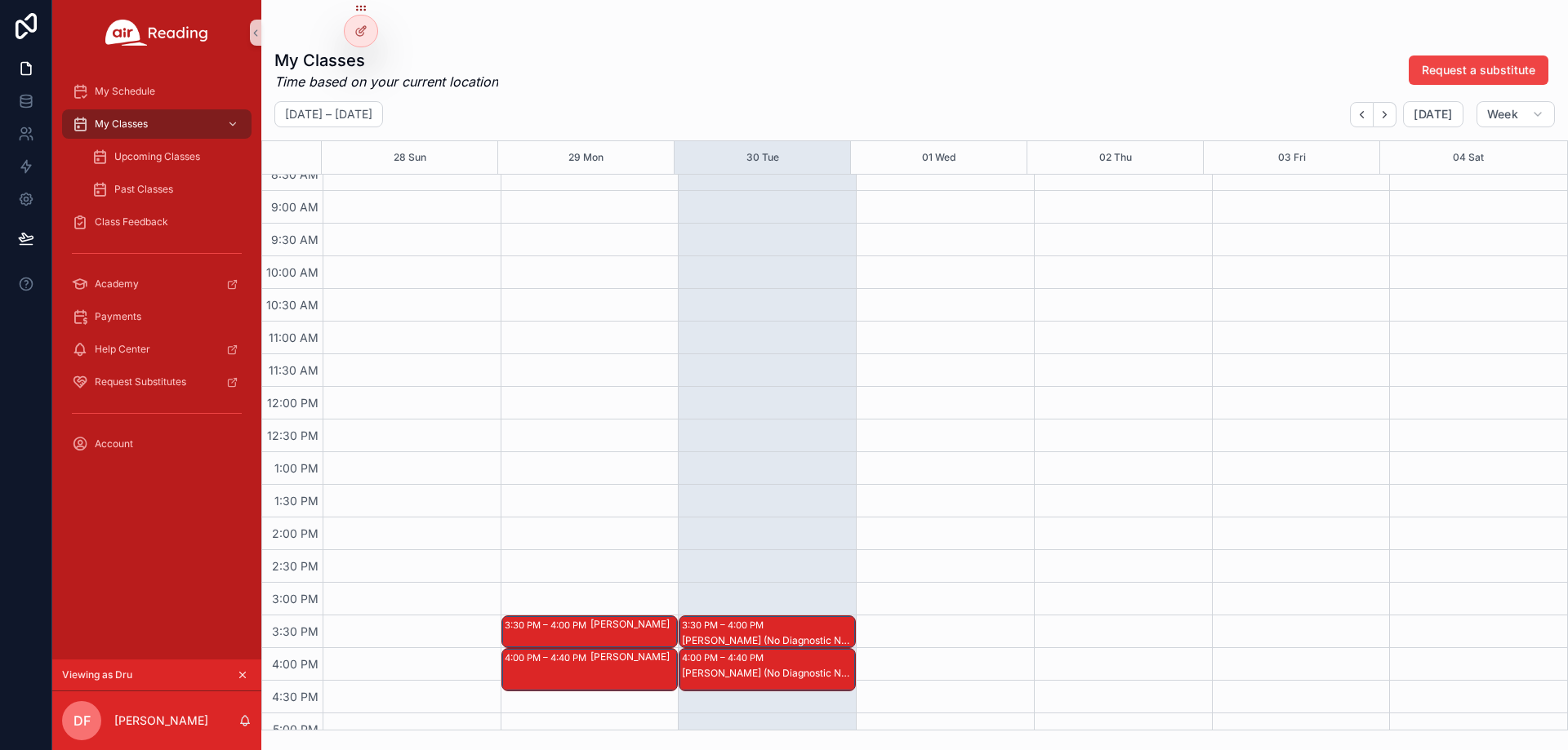
scroll to position [735, 0]
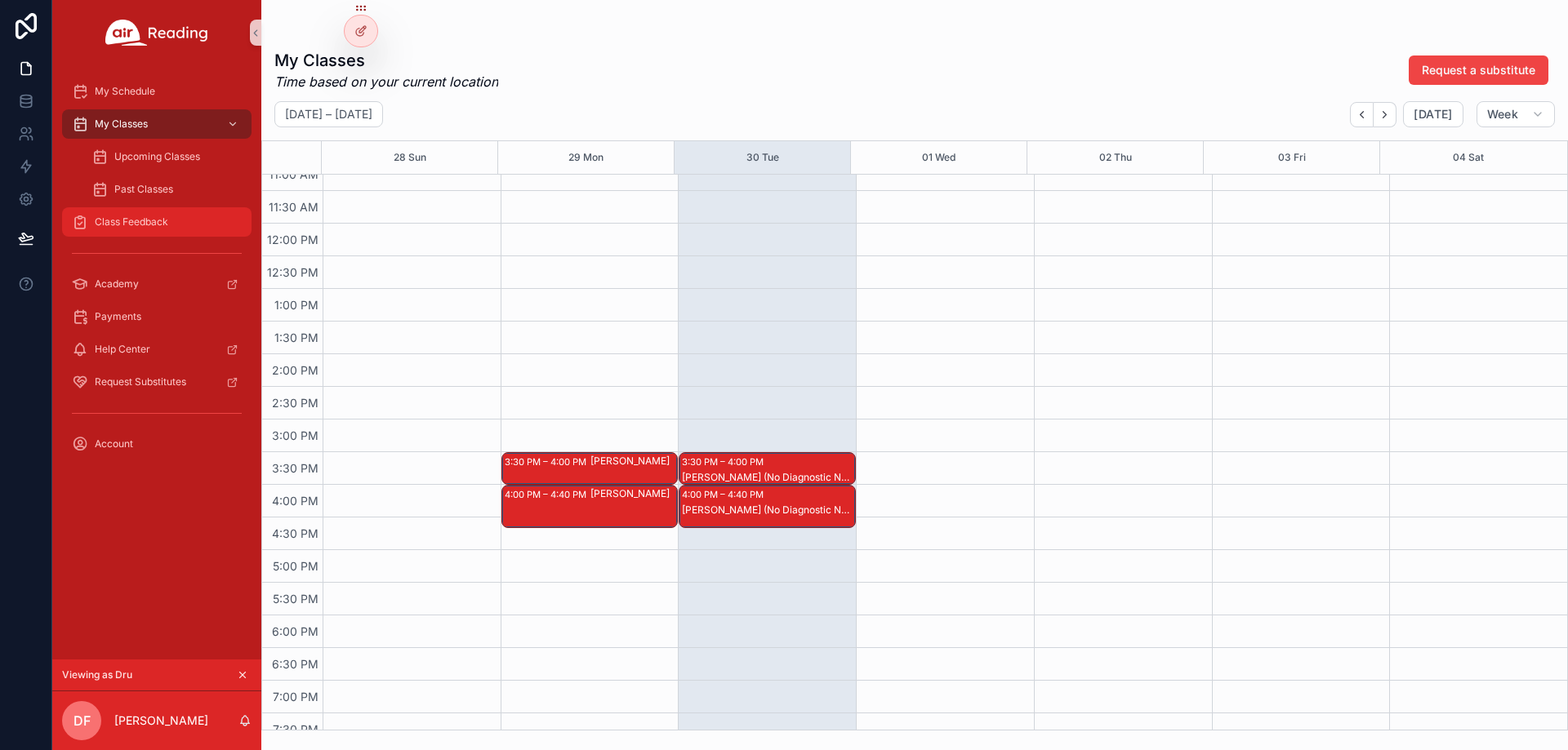
click at [164, 222] on span "Class Feedback" at bounding box center [131, 222] width 73 height 13
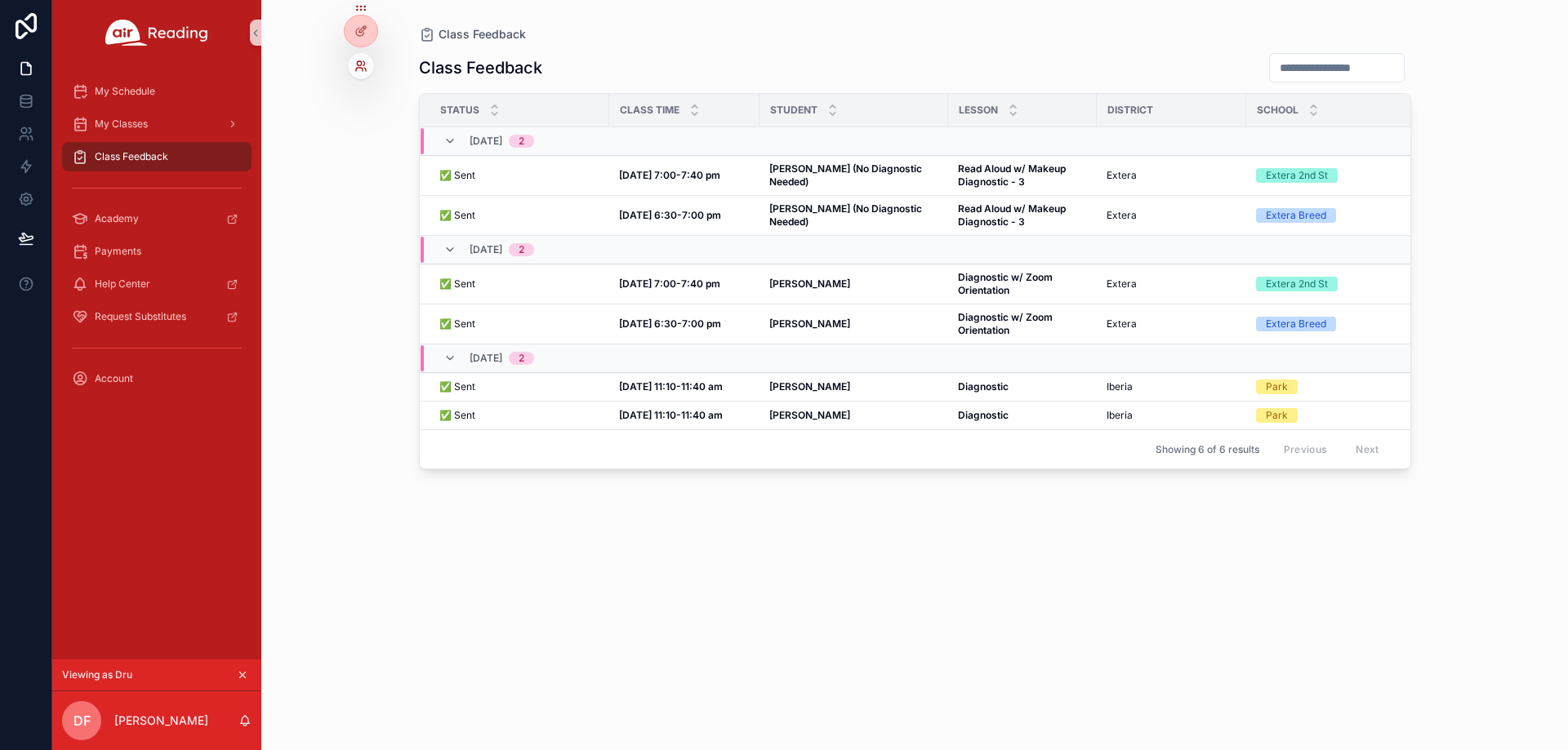
click at [358, 65] on icon at bounding box center [359, 63] width 5 height 5
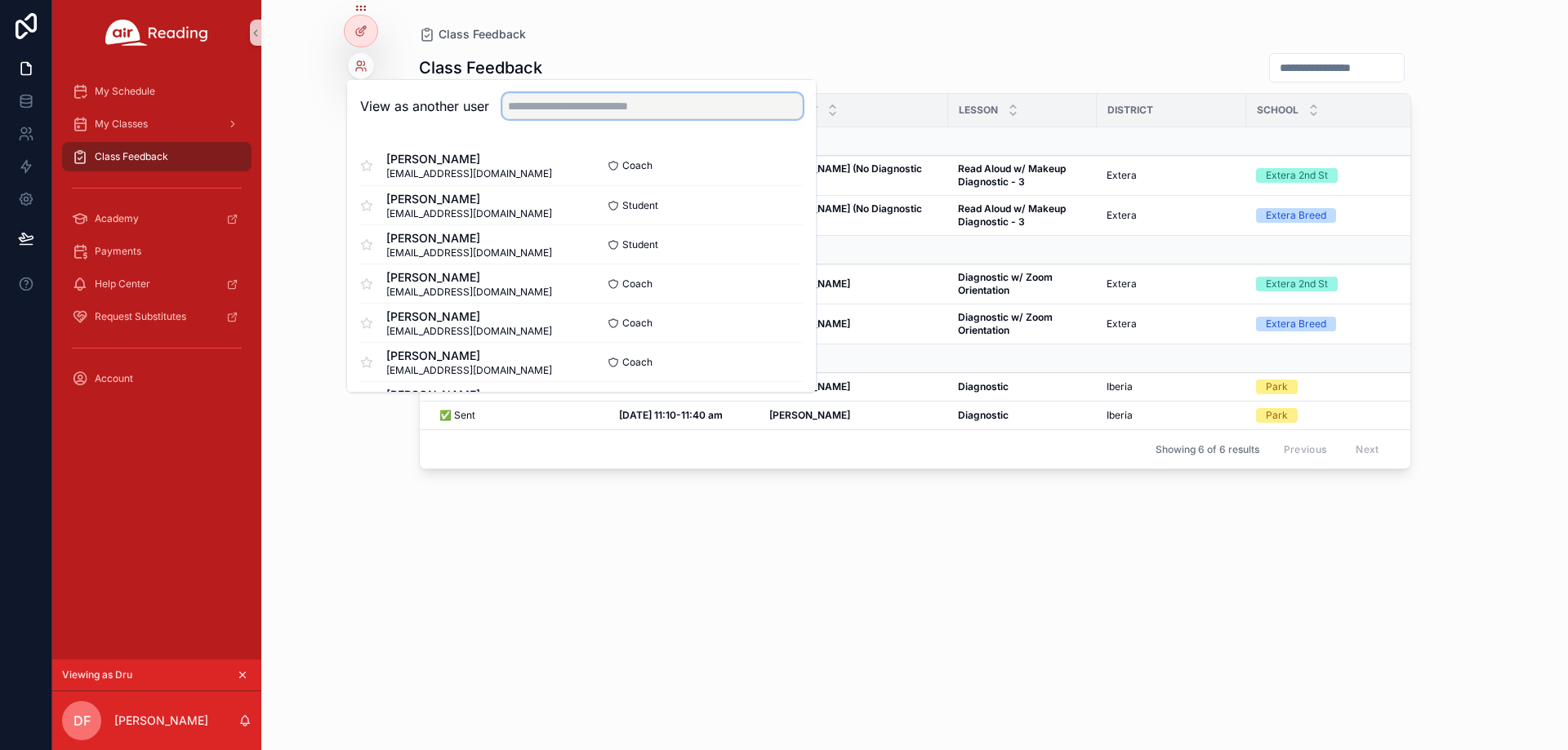
click at [540, 99] on input "text" at bounding box center [653, 106] width 301 height 26
paste input "**********"
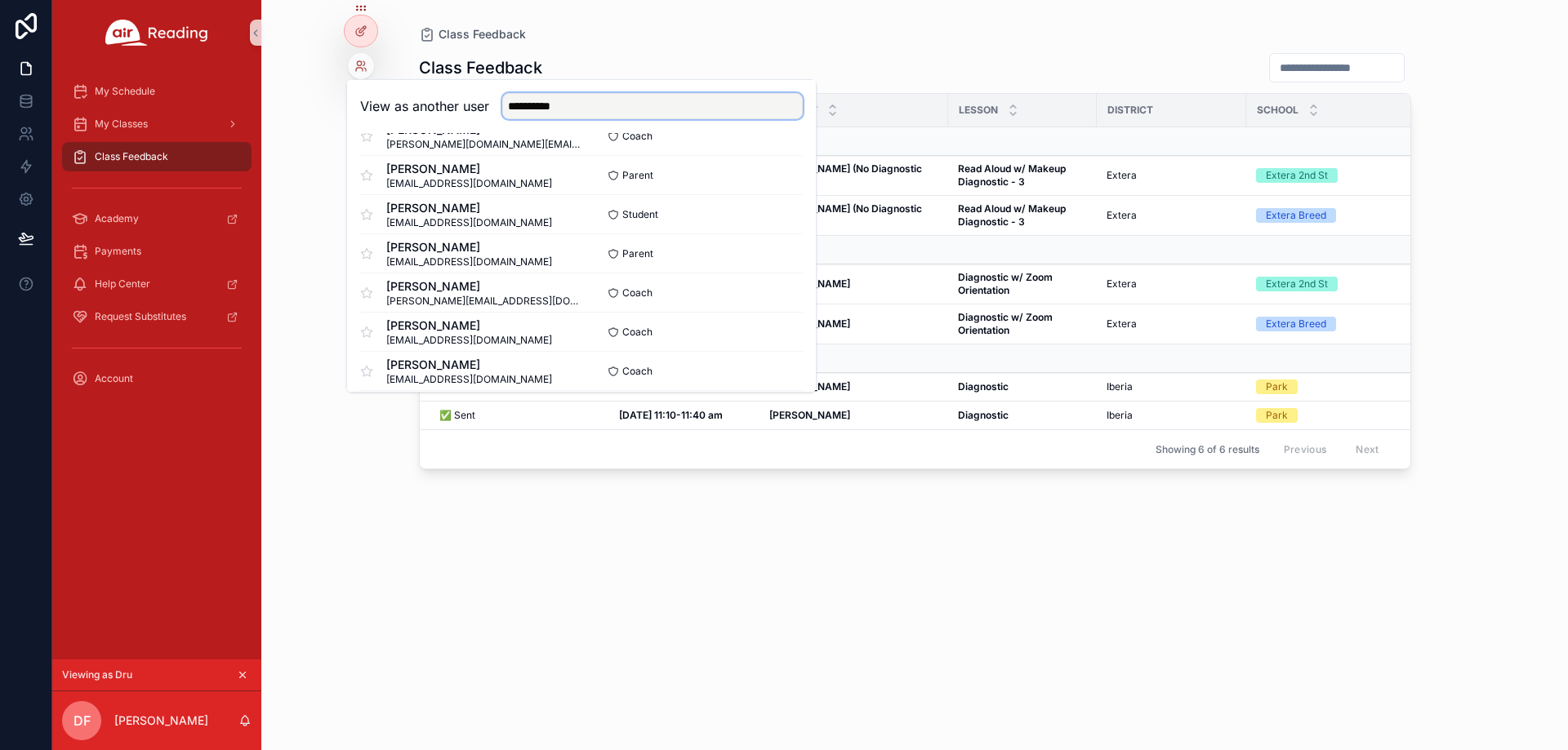
scroll to position [898, 0]
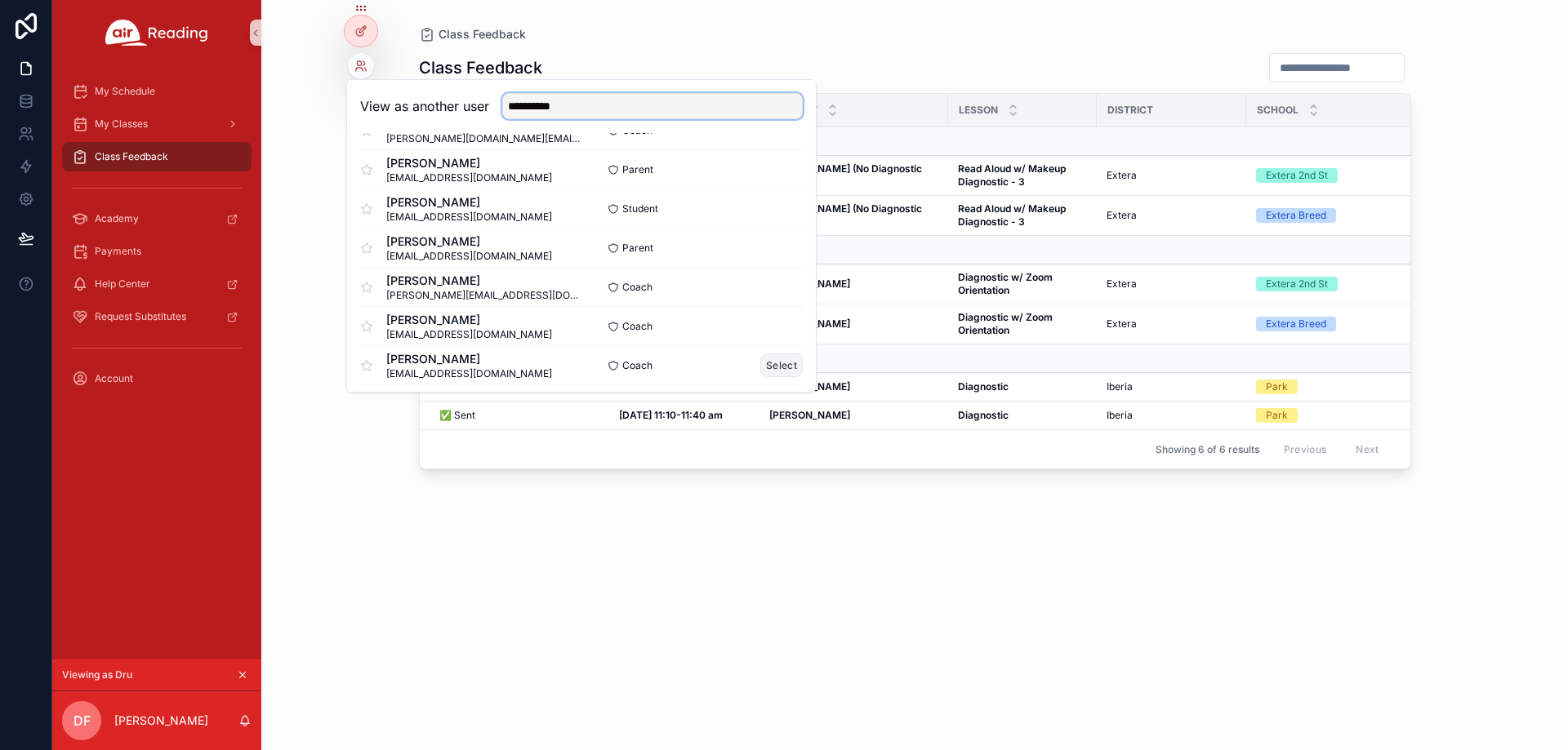
type input "**********"
click at [782, 367] on button "Select" at bounding box center [781, 365] width 42 height 23
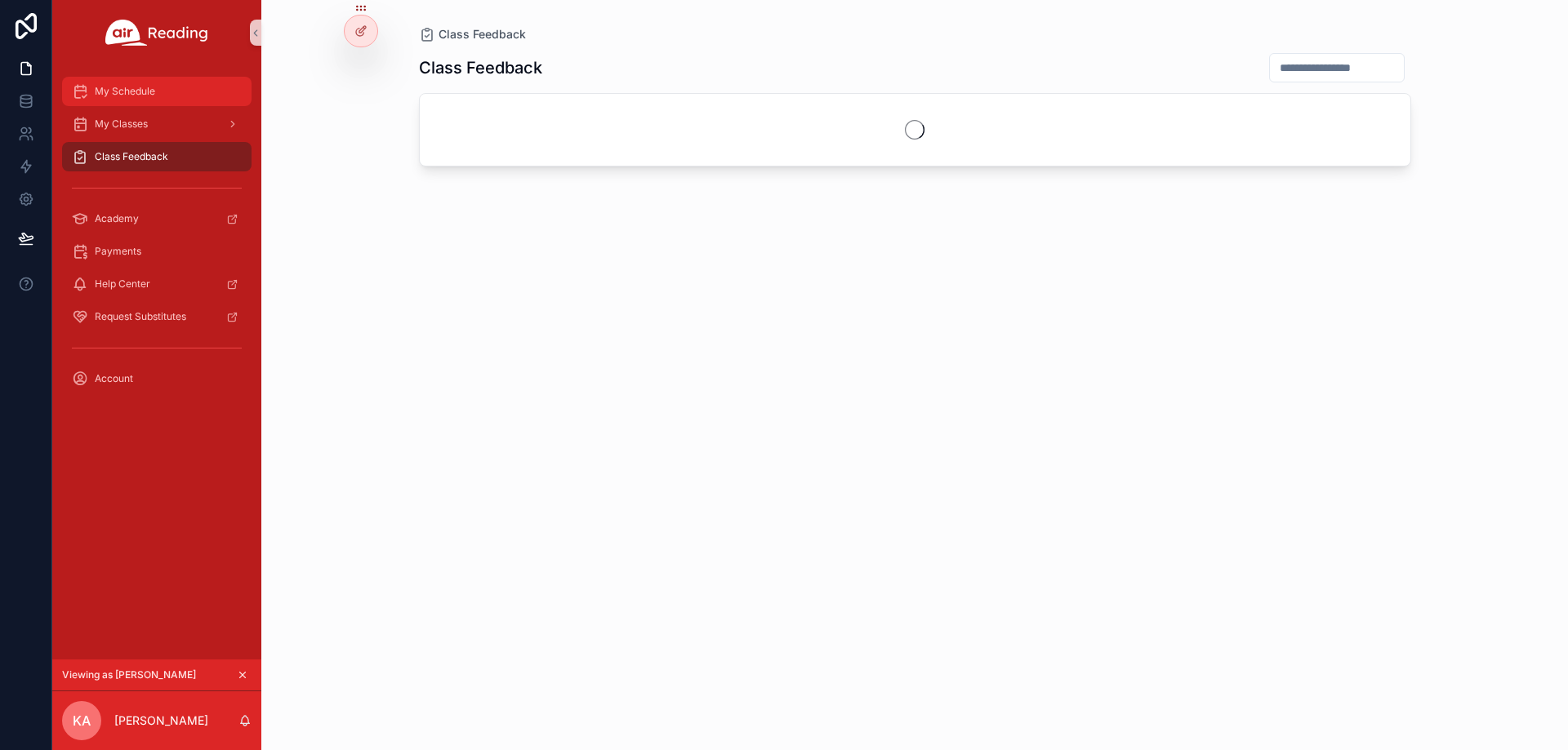
click at [123, 83] on div "My Schedule" at bounding box center [157, 91] width 170 height 26
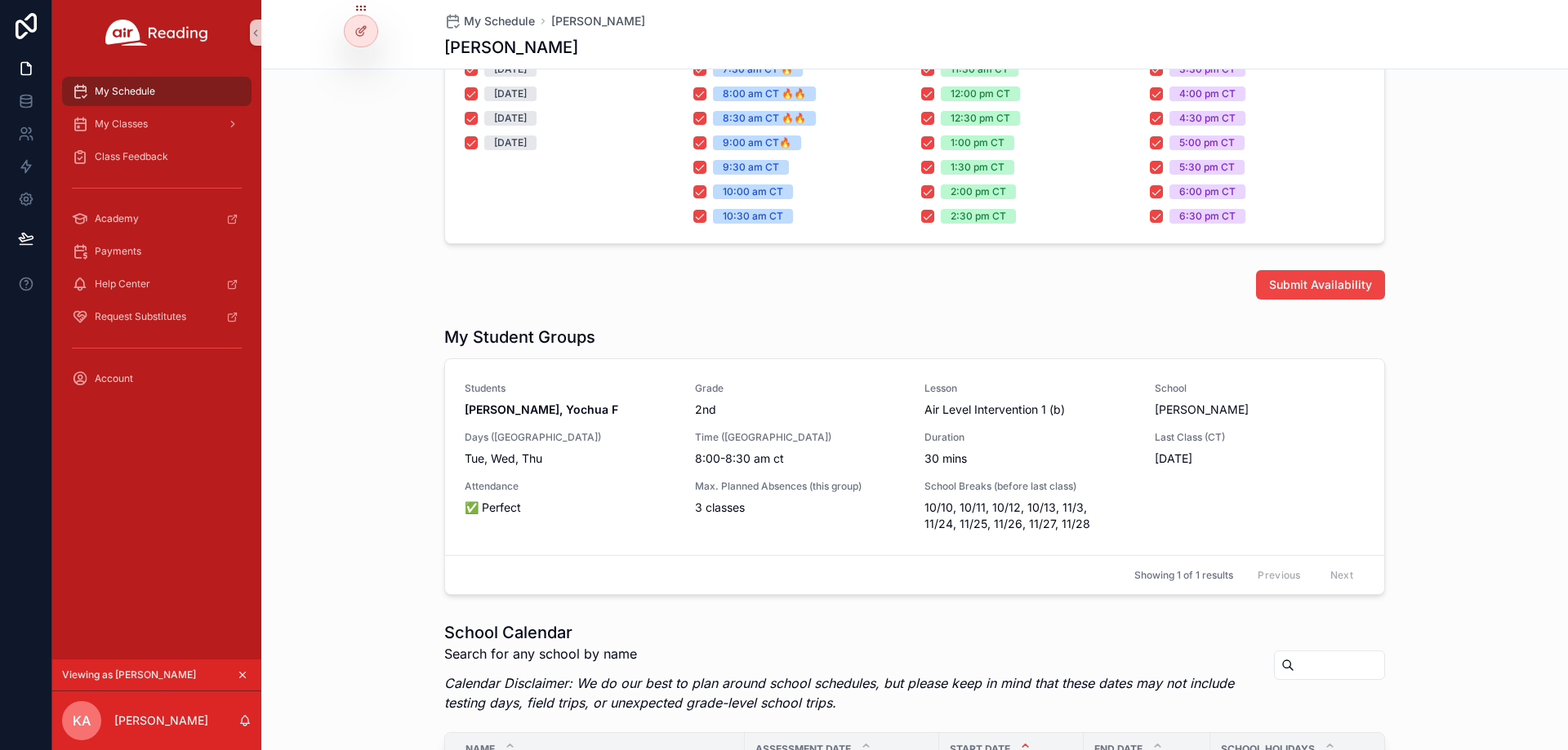
scroll to position [164, 0]
